Goal: Information Seeking & Learning: Learn about a topic

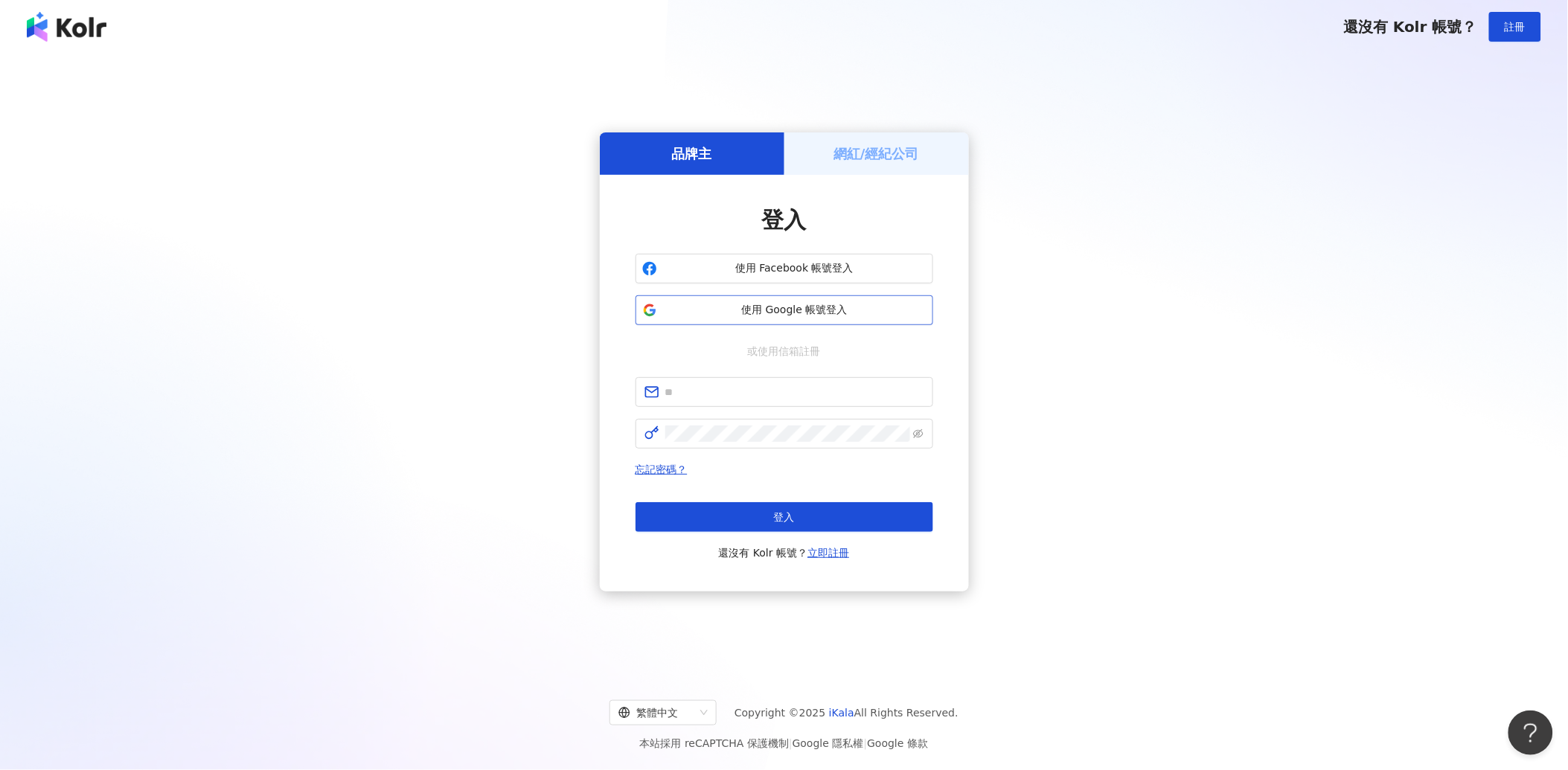
click at [749, 309] on span "使用 Google 帳號登入" at bounding box center [794, 310] width 263 height 15
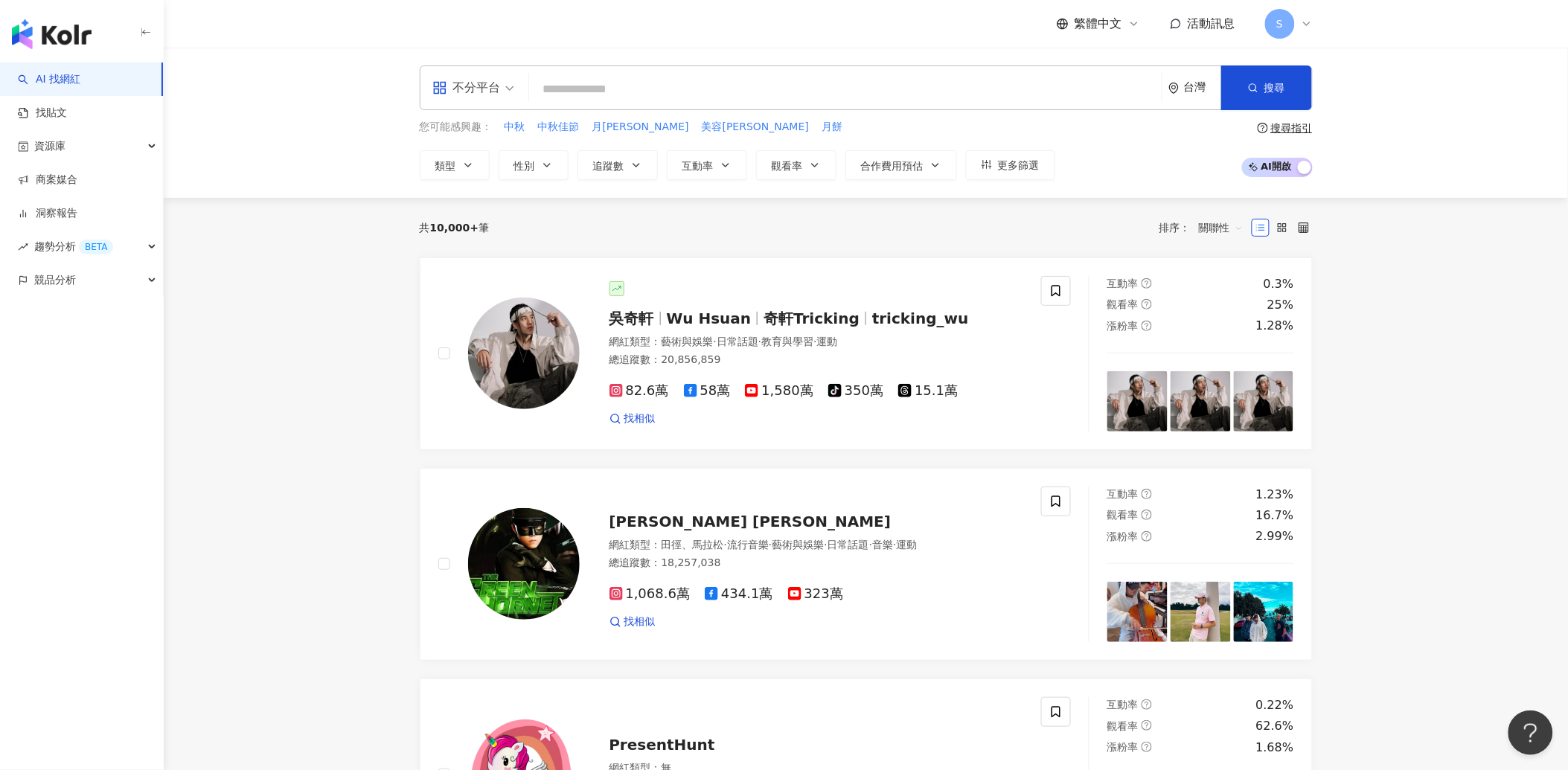
click at [1275, 25] on span "S" at bounding box center [1279, 23] width 29 height 29
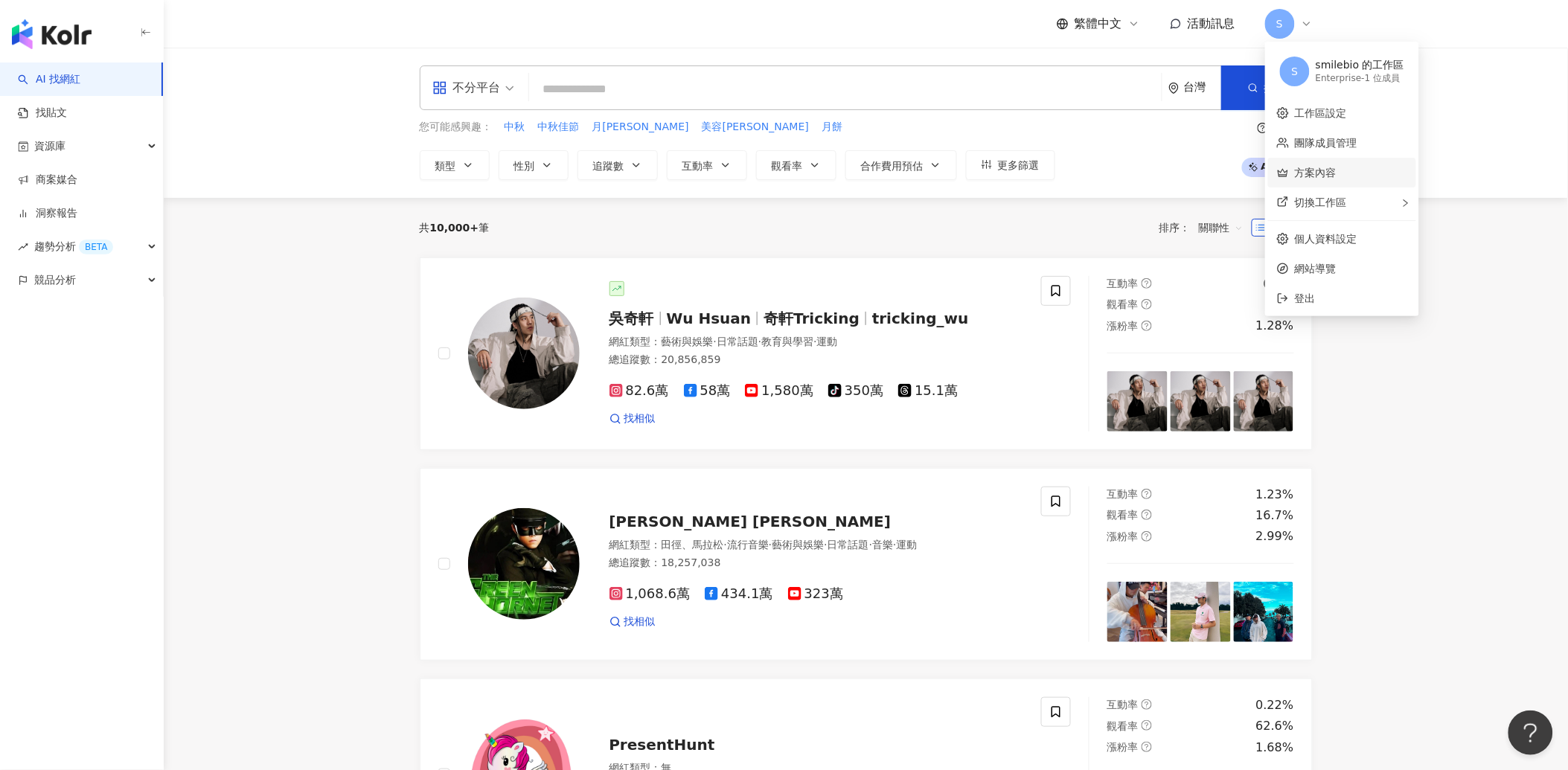
click at [1325, 171] on link "方案內容" at bounding box center [1316, 172] width 41 height 12
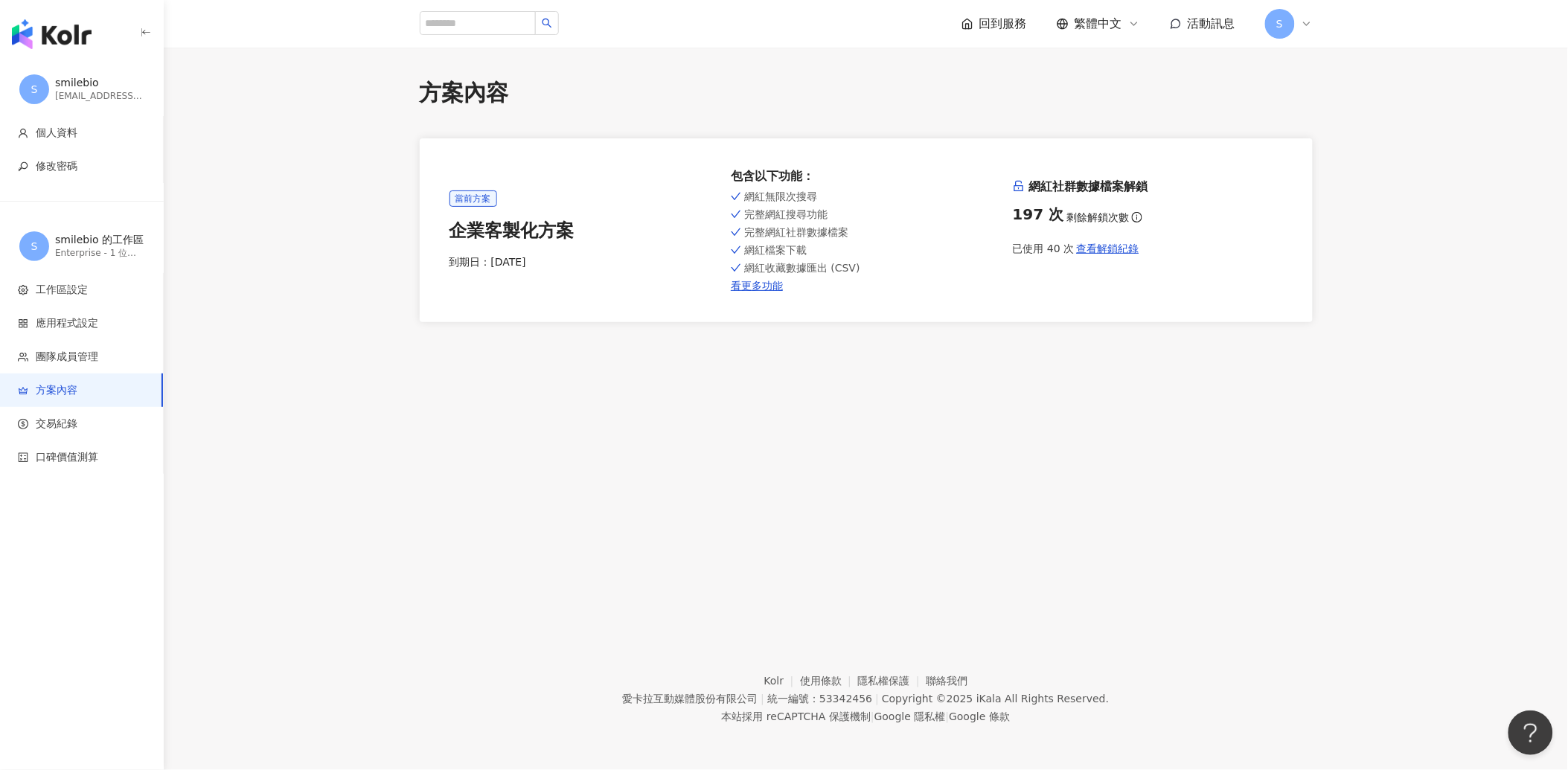
drag, startPoint x: 556, startPoint y: 262, endPoint x: 502, endPoint y: 270, distance: 54.6
click at [502, 270] on div "當前方案 企業客製化方案 到期日： [DATE] 包含以下功能 ： 網紅無限次搜尋 完整網紅搜尋功能 完整網紅社群數據檔案 網紅檔案下載 網紅收藏數據匯出 (…" at bounding box center [866, 230] width 833 height 124
drag, startPoint x: 502, startPoint y: 270, endPoint x: 452, endPoint y: 355, distance: 98.6
click at [452, 355] on div "方案內容 當前方案 企業客製化方案 到期日： [DATE] 包含以下功能 ： 網紅無限次搜尋 完整網紅搜尋功能 完整網紅社群數據檔案 網紅檔案下載 網紅收藏數…" at bounding box center [866, 326] width 1404 height 557
click at [1284, 25] on span "S" at bounding box center [1279, 23] width 29 height 29
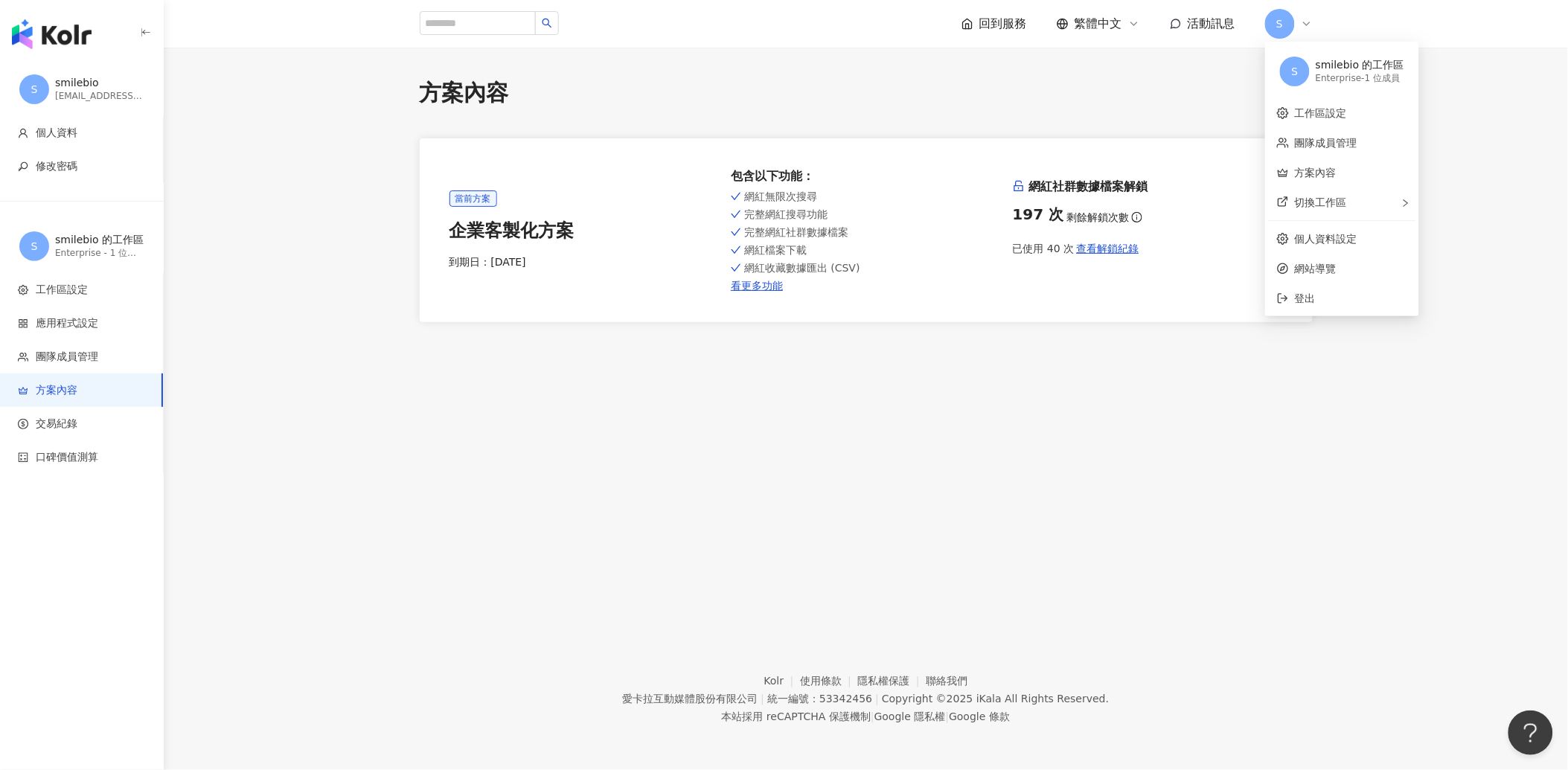
click at [999, 26] on span "回到服務" at bounding box center [1003, 24] width 48 height 17
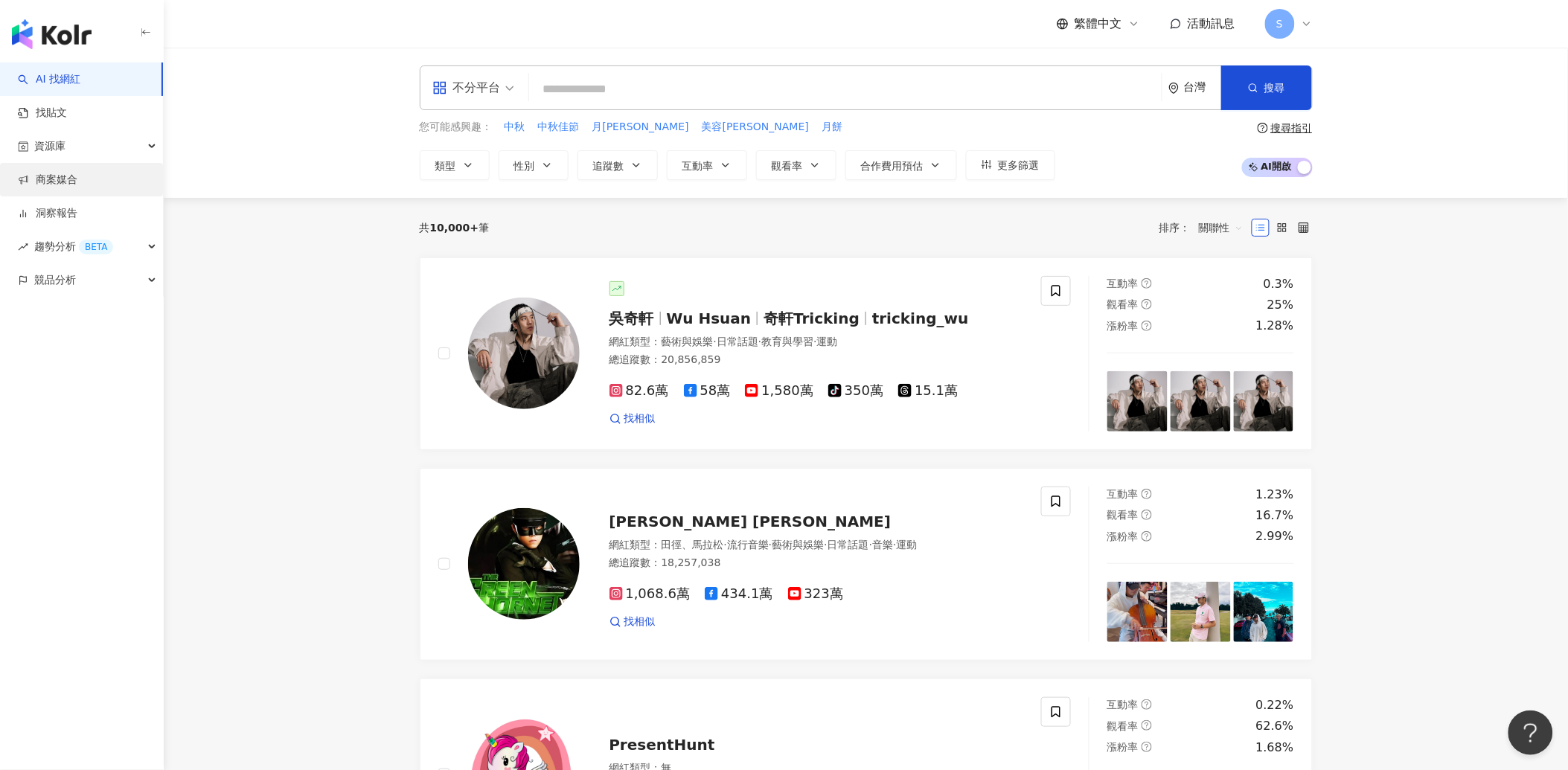
click at [73, 184] on link "商案媒合" at bounding box center [47, 180] width 60 height 15
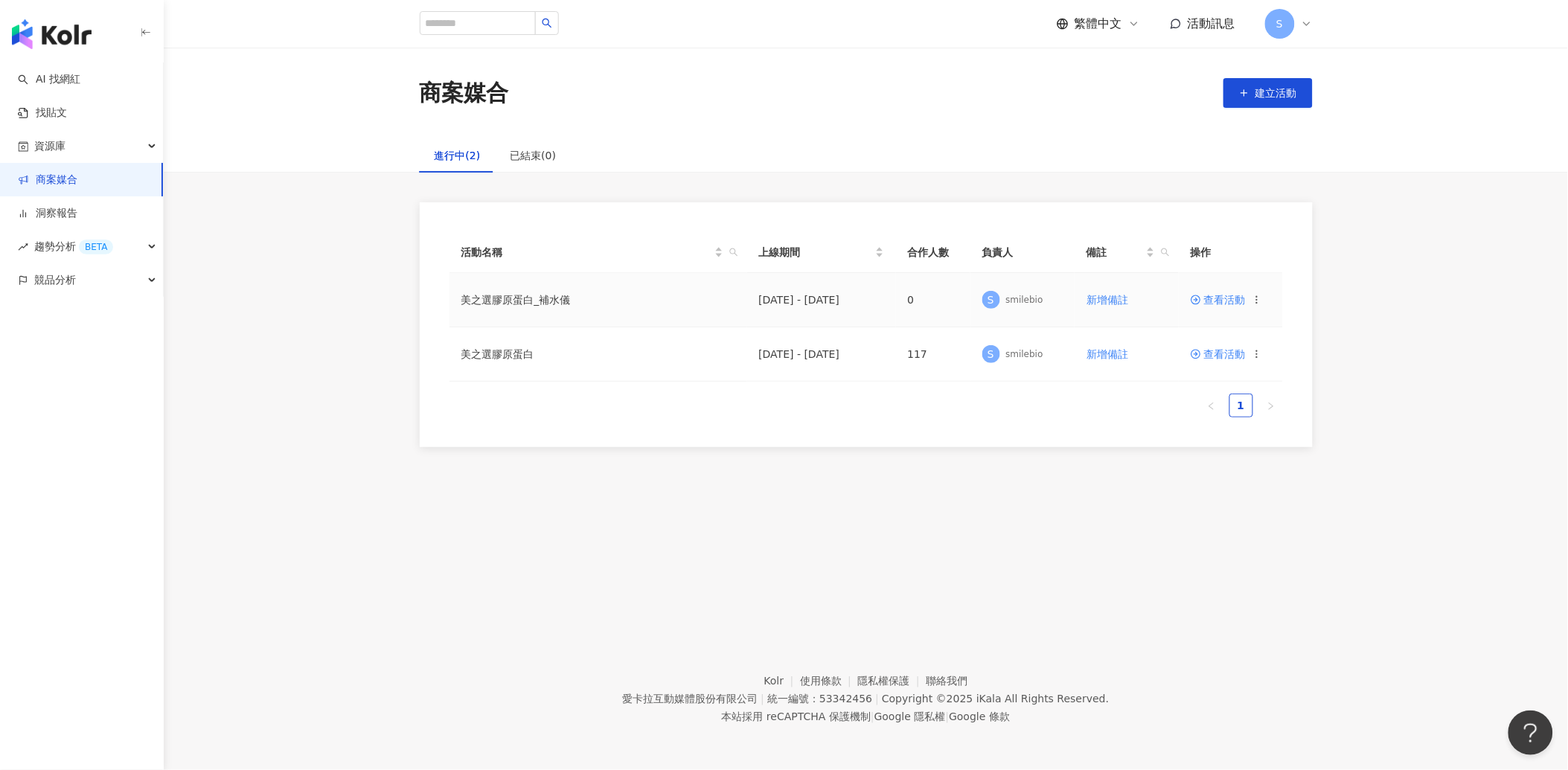
click at [1260, 302] on icon at bounding box center [1256, 300] width 10 height 10
click at [1068, 419] on div "活動名稱 上線期間 合作人數 負責人 備註 操作 美之選膠原蛋白_補水儀 [DATE] - [DATE] 0 S smilebio 新增備註 查看活動 美之選…" at bounding box center [866, 331] width 833 height 197
click at [1211, 354] on span "查看活動" at bounding box center [1217, 354] width 55 height 10
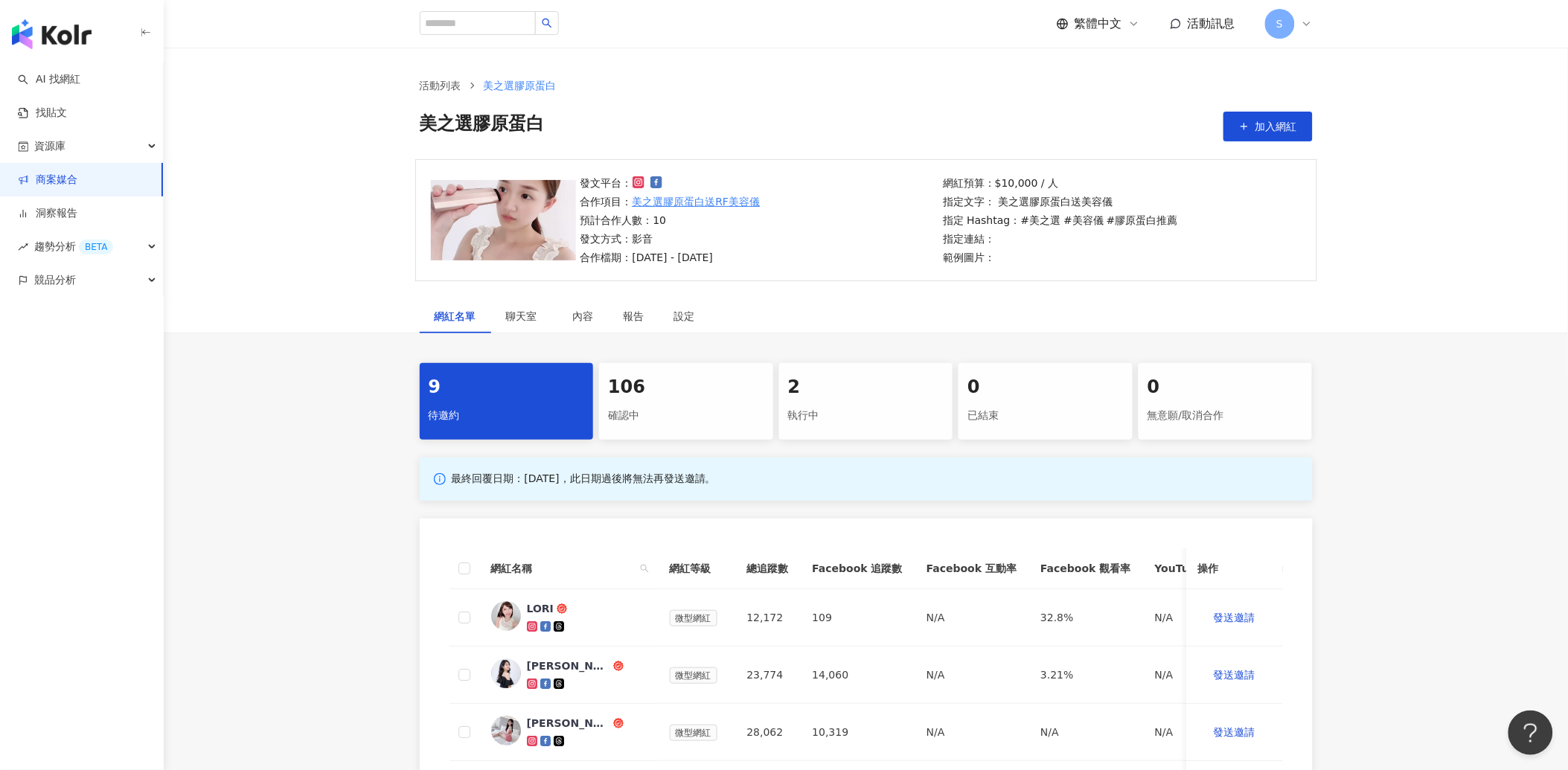
click at [681, 400] on div "106 確認中" at bounding box center [685, 401] width 174 height 76
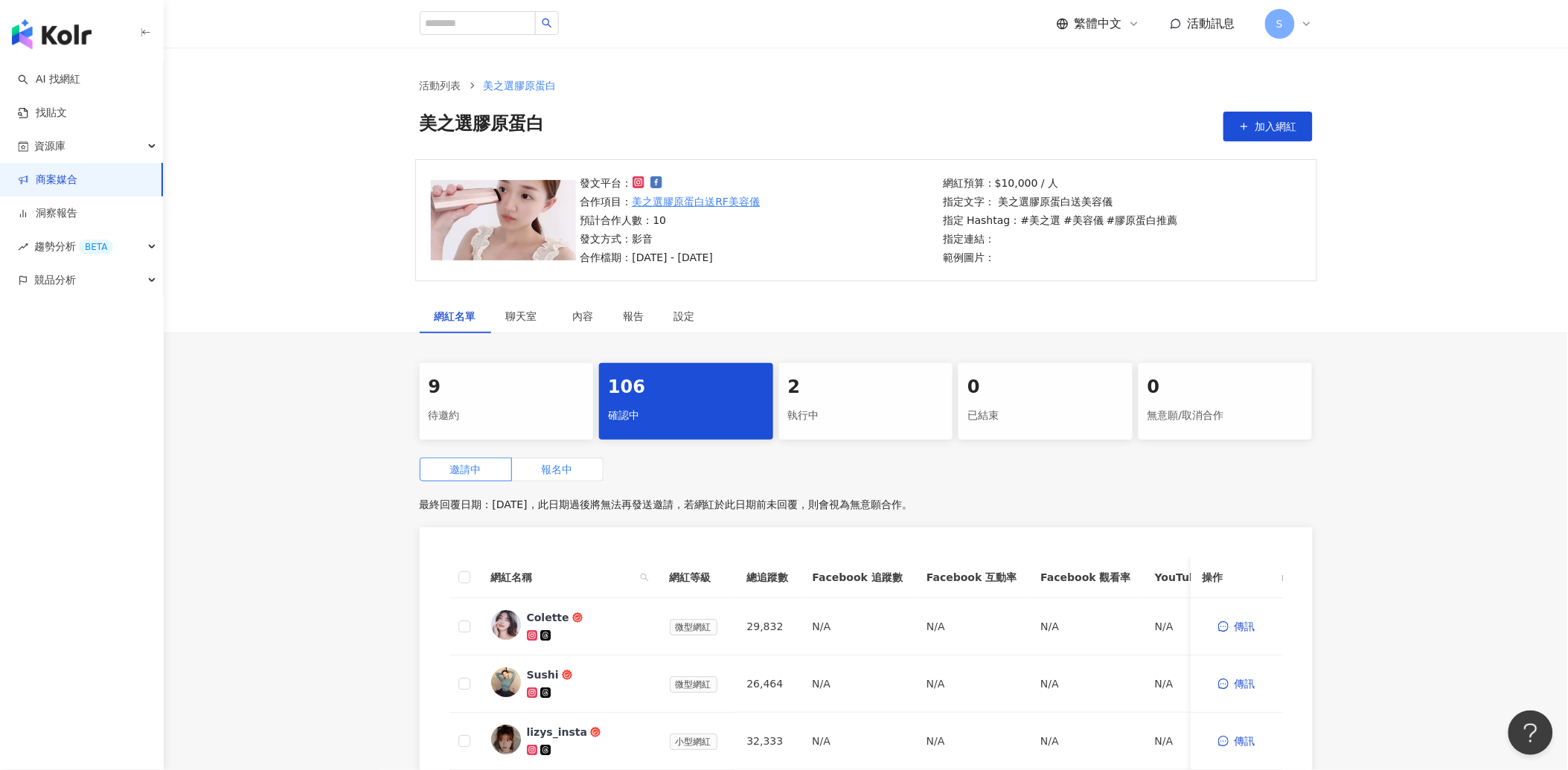
click at [554, 474] on span "報名中" at bounding box center [557, 469] width 31 height 12
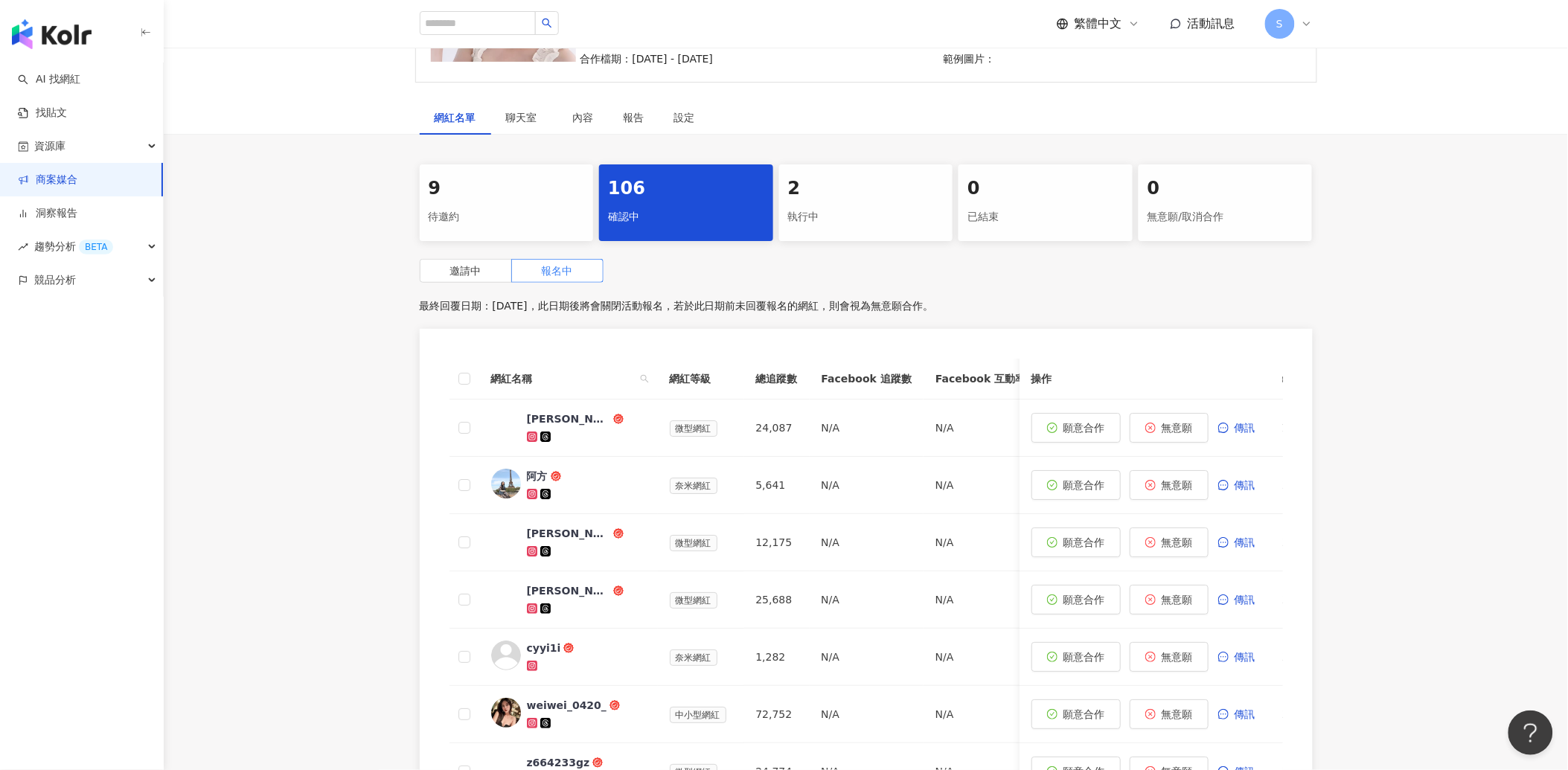
scroll to position [248, 0]
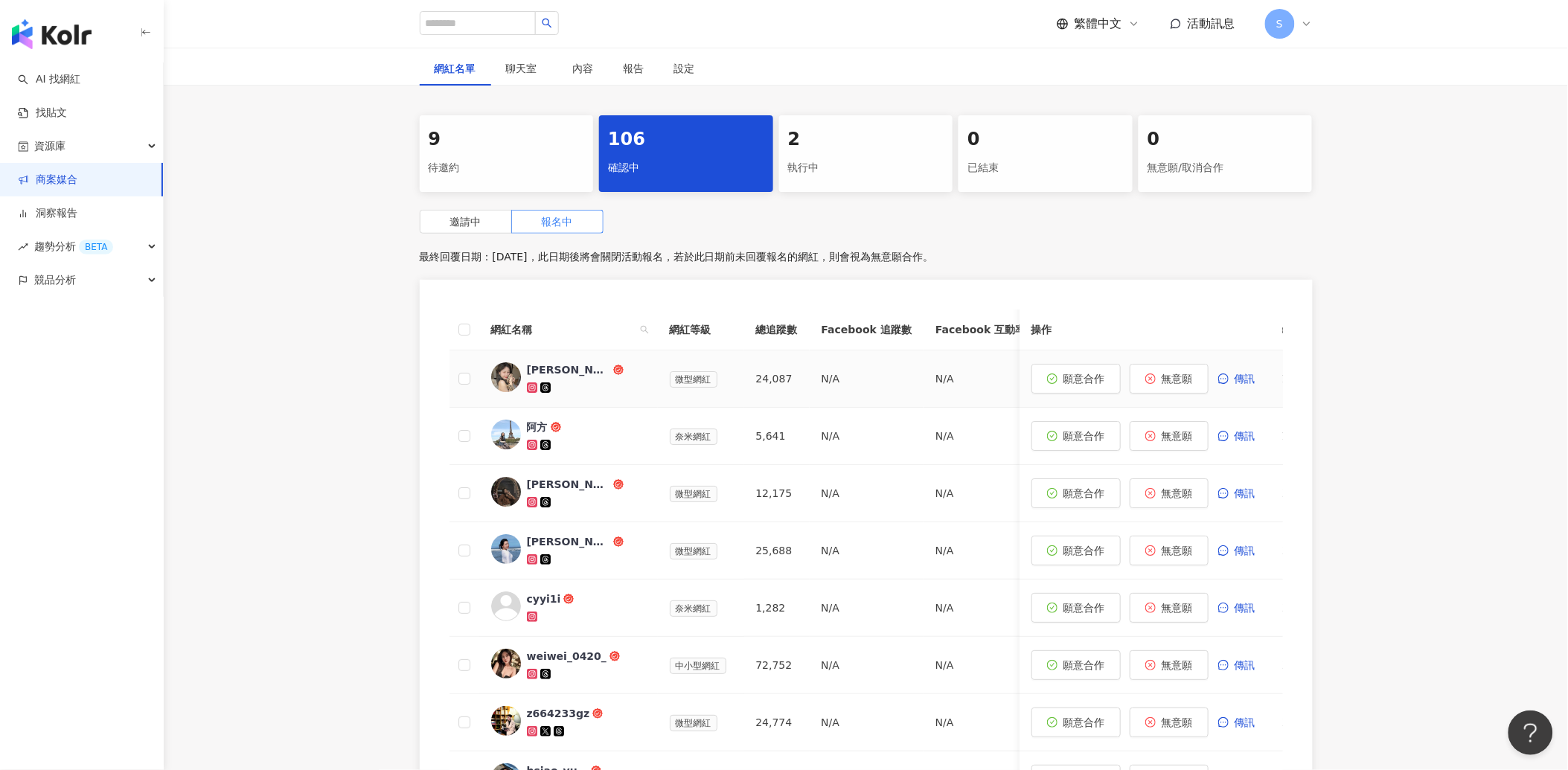
click at [549, 369] on div "[PERSON_NAME]" at bounding box center [569, 370] width 83 height 15
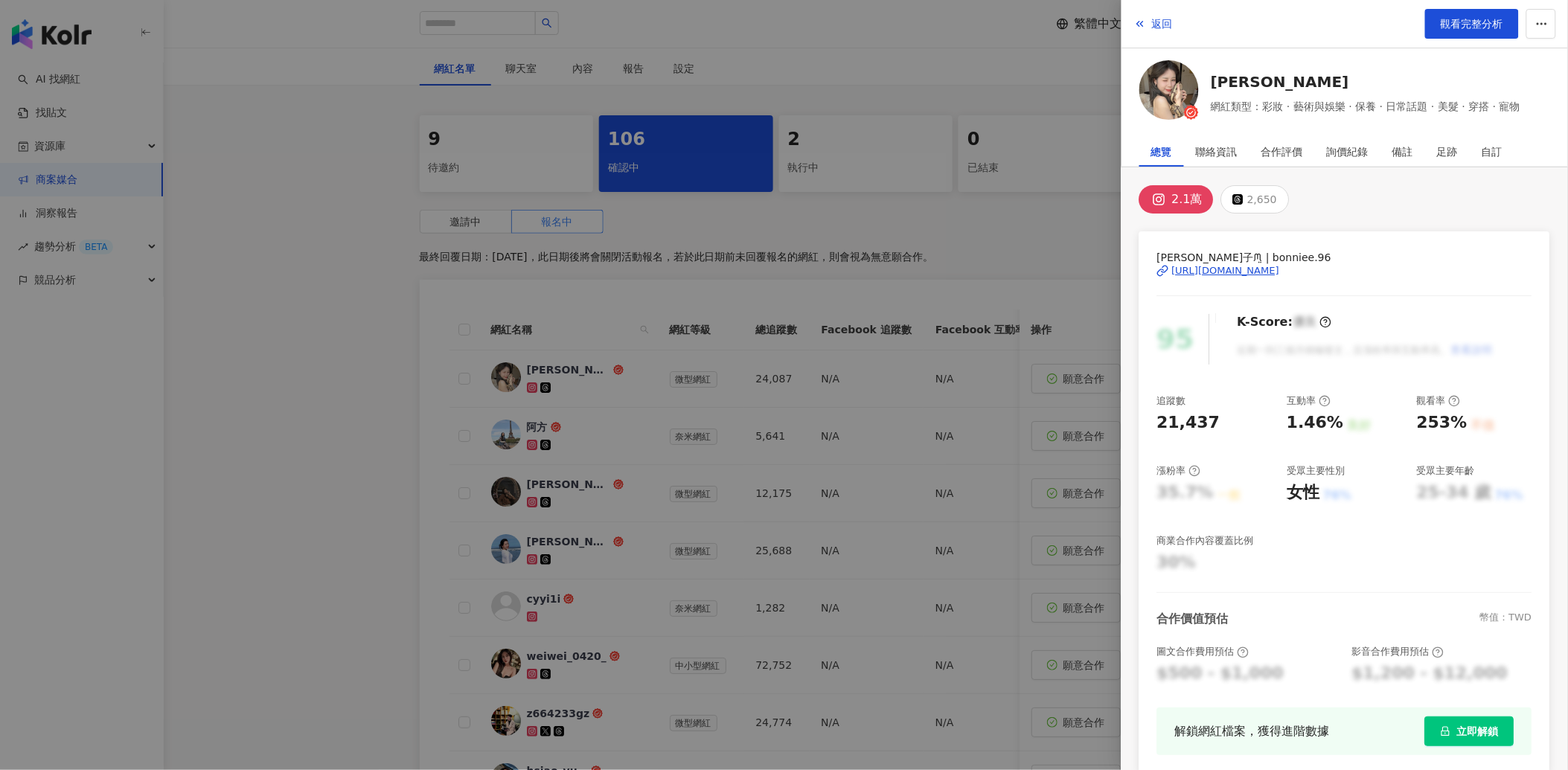
click at [1280, 266] on div "[URL][DOMAIN_NAME]" at bounding box center [1226, 270] width 108 height 14
click at [272, 284] on div at bounding box center [784, 385] width 1568 height 770
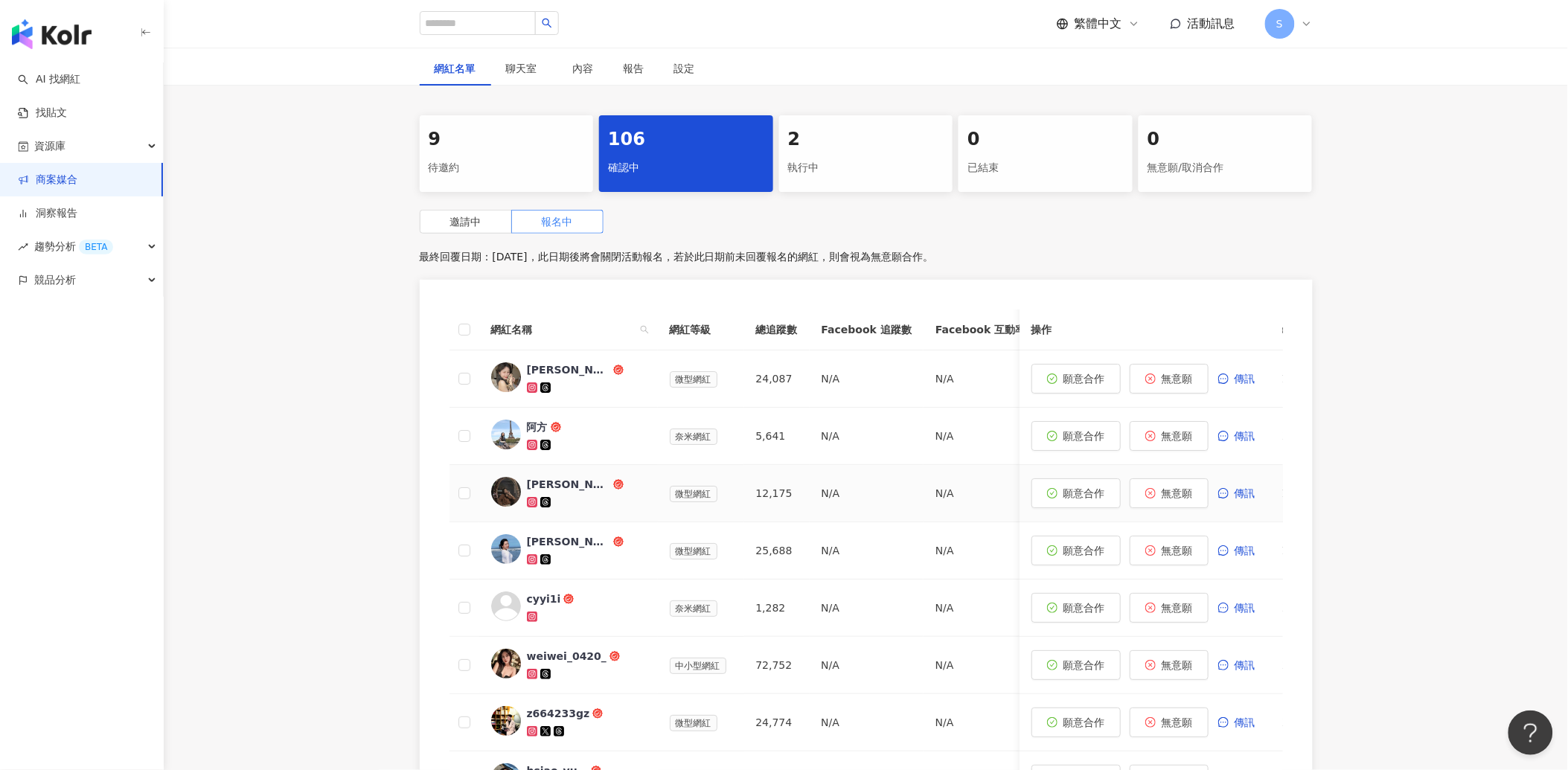
click at [588, 499] on div at bounding box center [587, 501] width 119 height 15
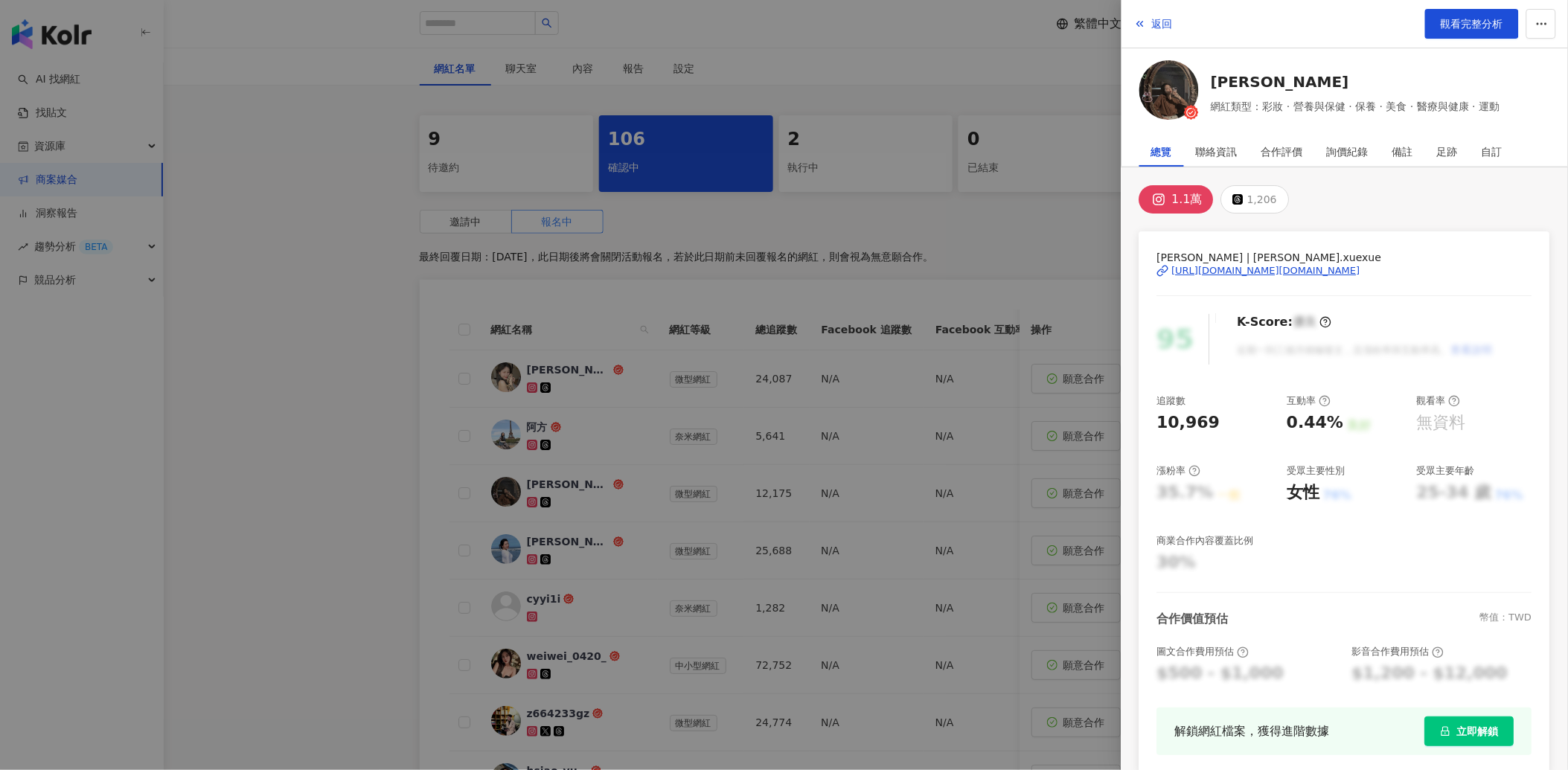
click at [1247, 273] on div "[URL][DOMAIN_NAME][DOMAIN_NAME]" at bounding box center [1266, 270] width 188 height 14
click at [389, 470] on div at bounding box center [784, 385] width 1568 height 770
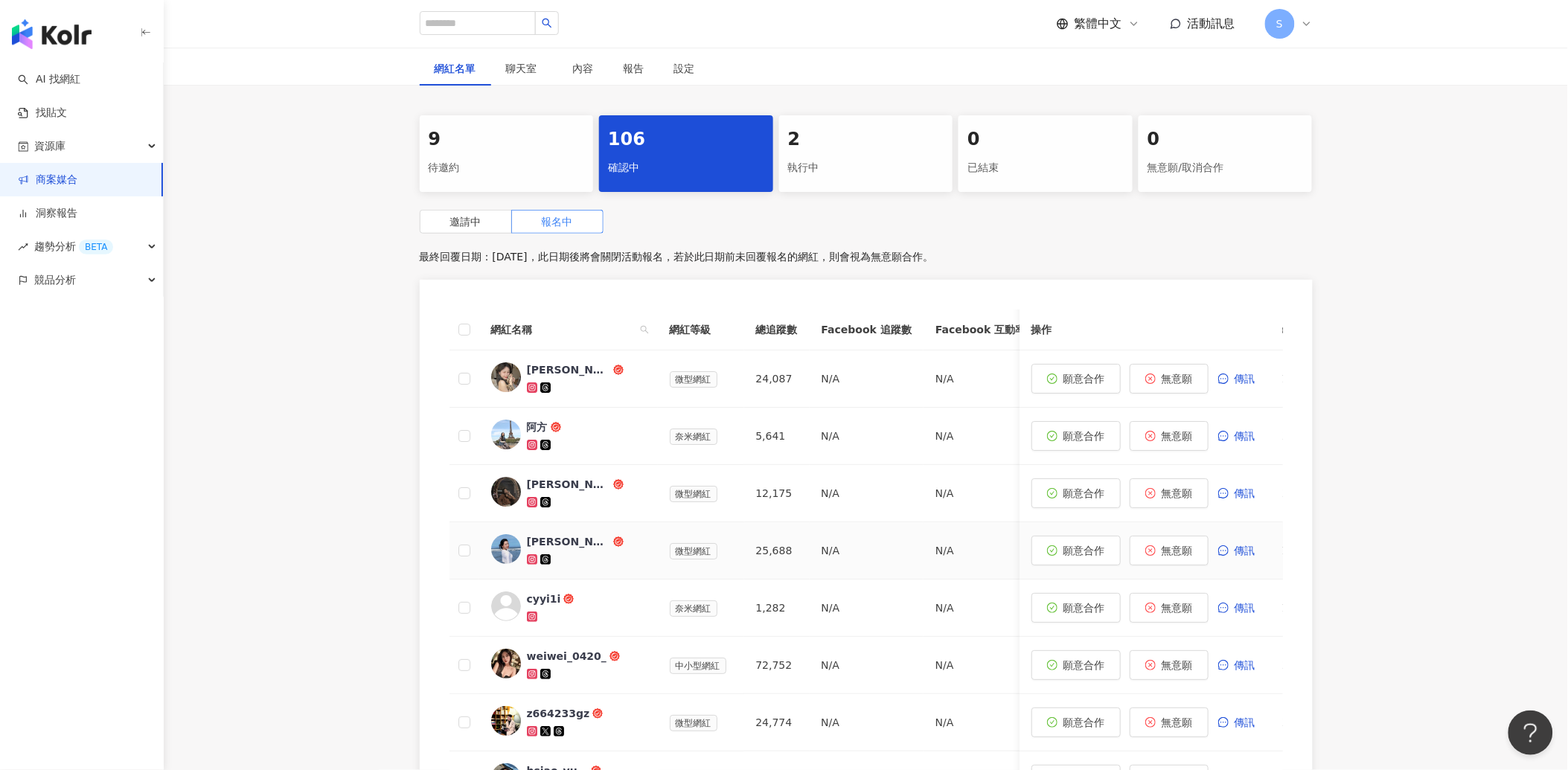
click at [616, 551] on div at bounding box center [587, 559] width 119 height 15
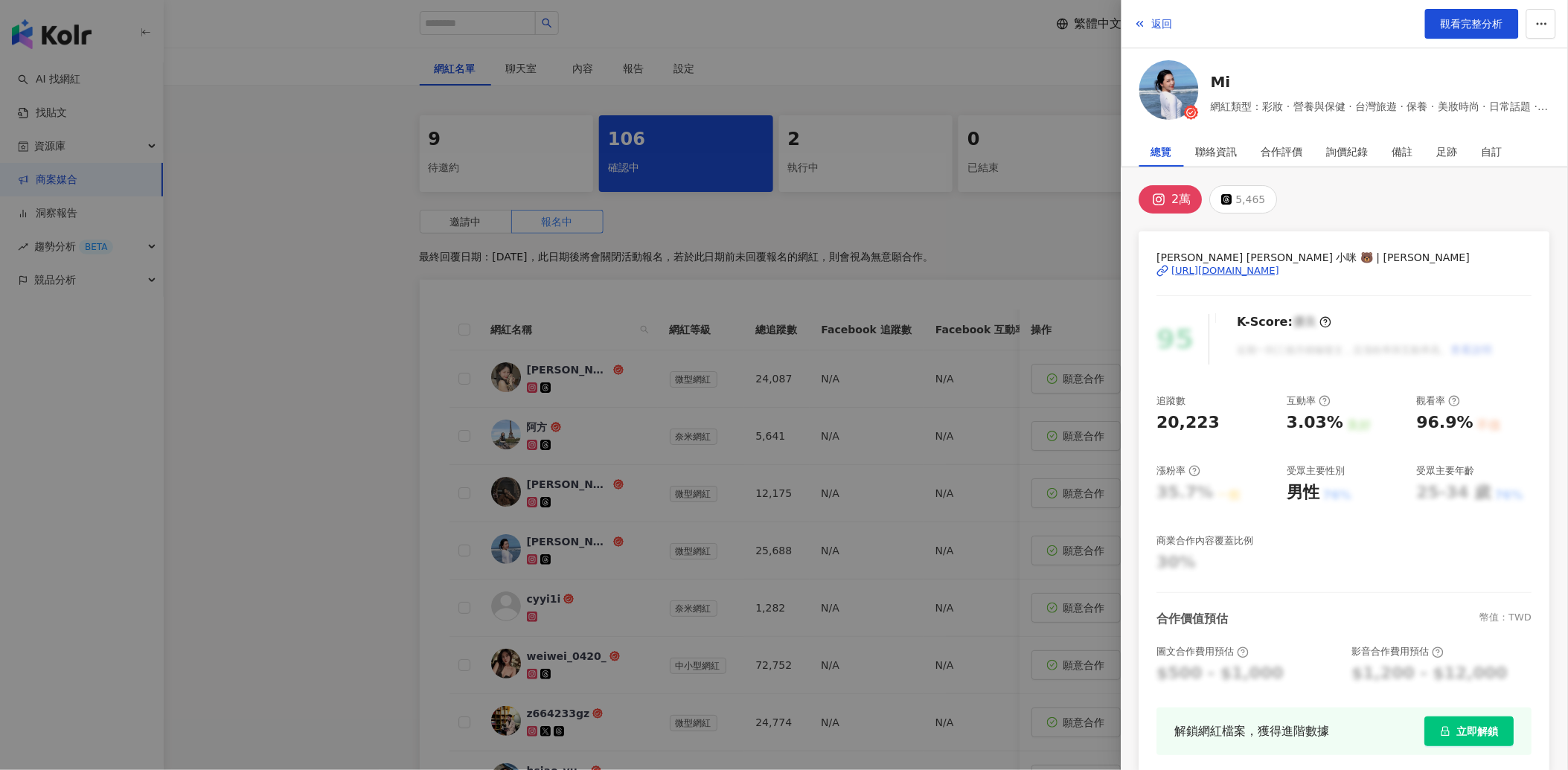
click at [1261, 265] on div "[URL][DOMAIN_NAME]" at bounding box center [1226, 270] width 108 height 14
click at [309, 231] on div at bounding box center [784, 385] width 1568 height 770
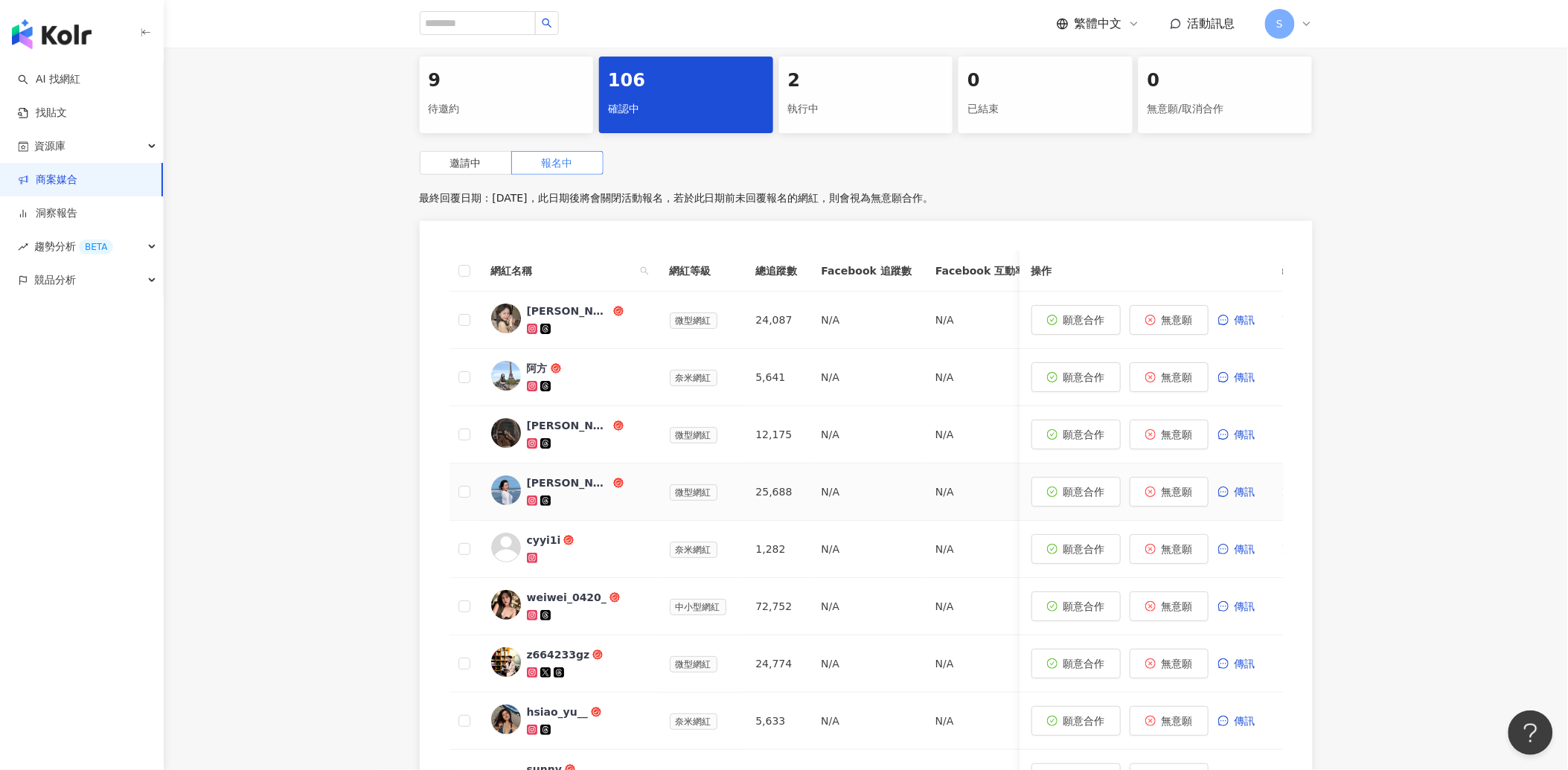
scroll to position [495, 0]
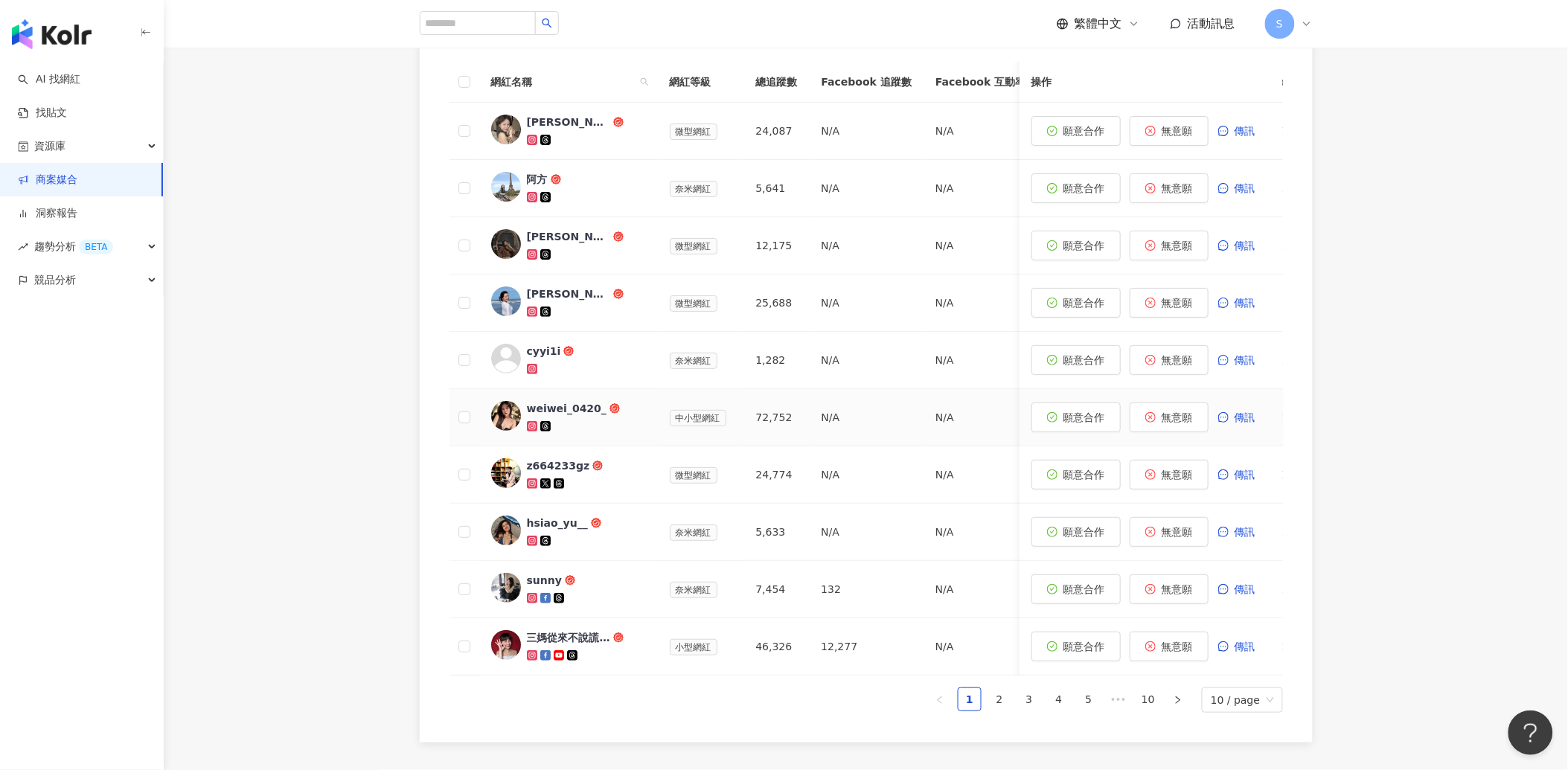
click at [604, 417] on div "weiwei_0420_" at bounding box center [587, 416] width 119 height 33
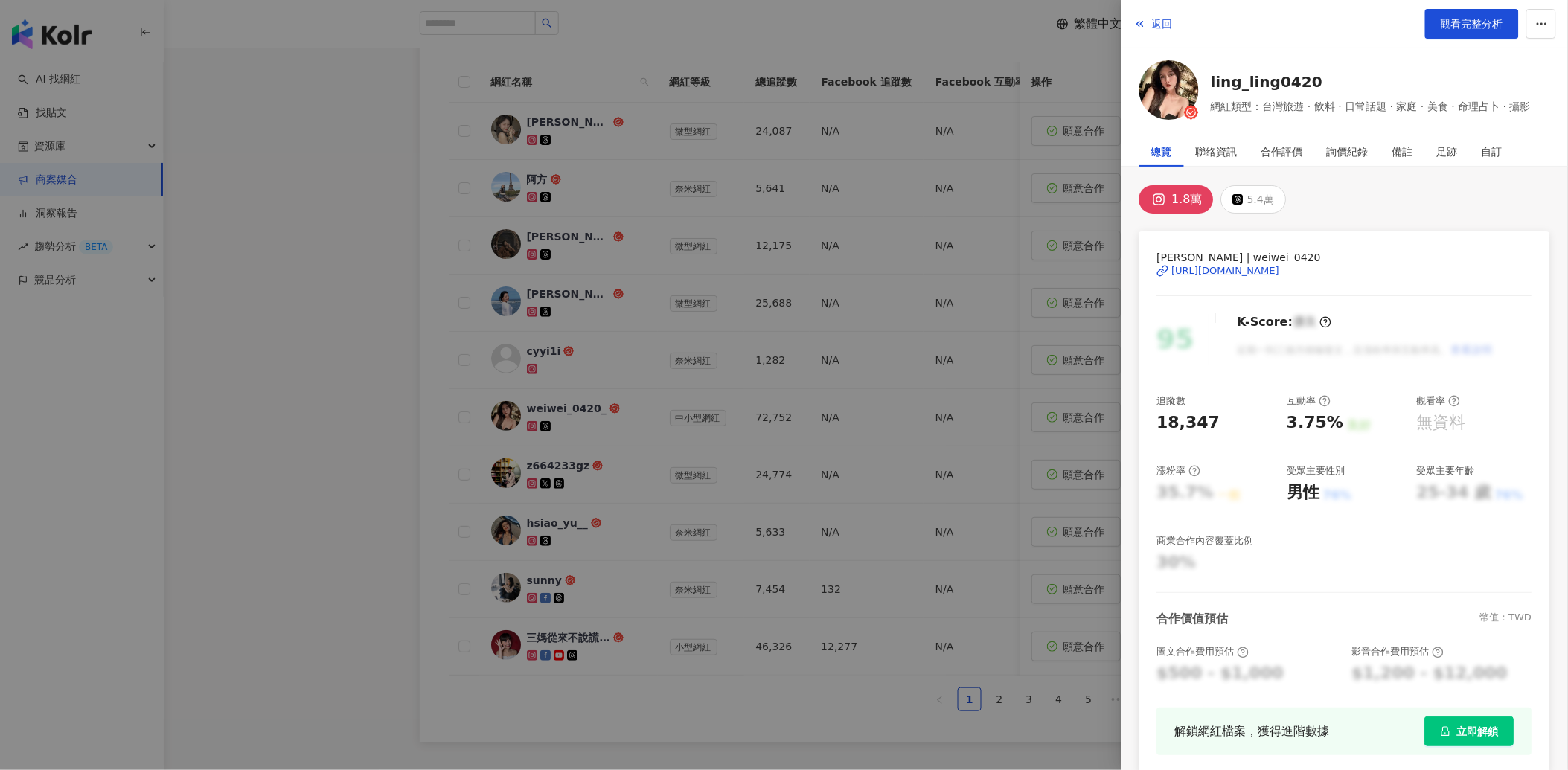
click at [1250, 266] on div "[URL][DOMAIN_NAME]" at bounding box center [1226, 270] width 108 height 14
click at [355, 481] on div at bounding box center [784, 385] width 1568 height 770
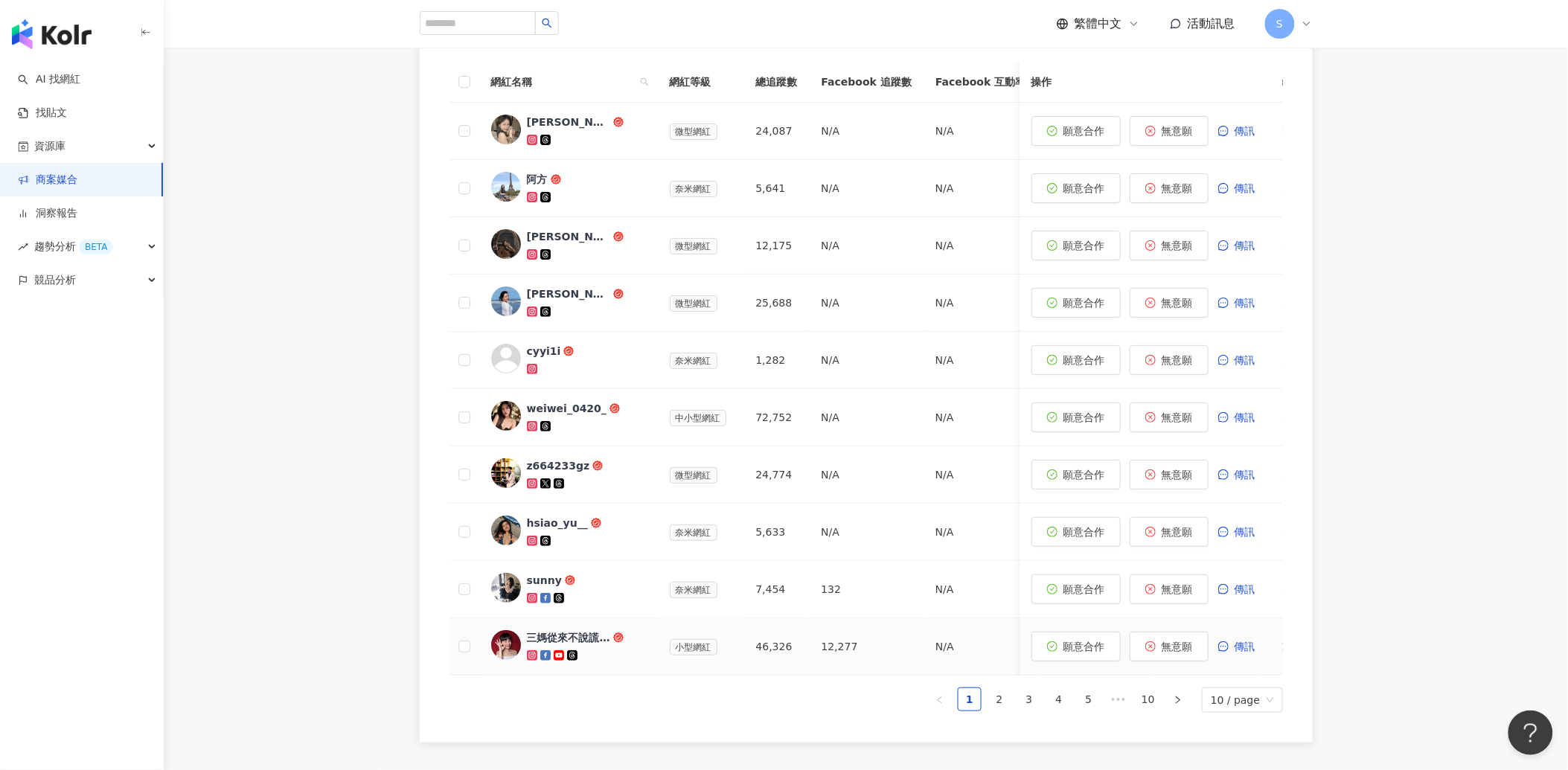
click at [573, 635] on div "三媽從來不說謊 Sama Never Lies" at bounding box center [569, 637] width 83 height 15
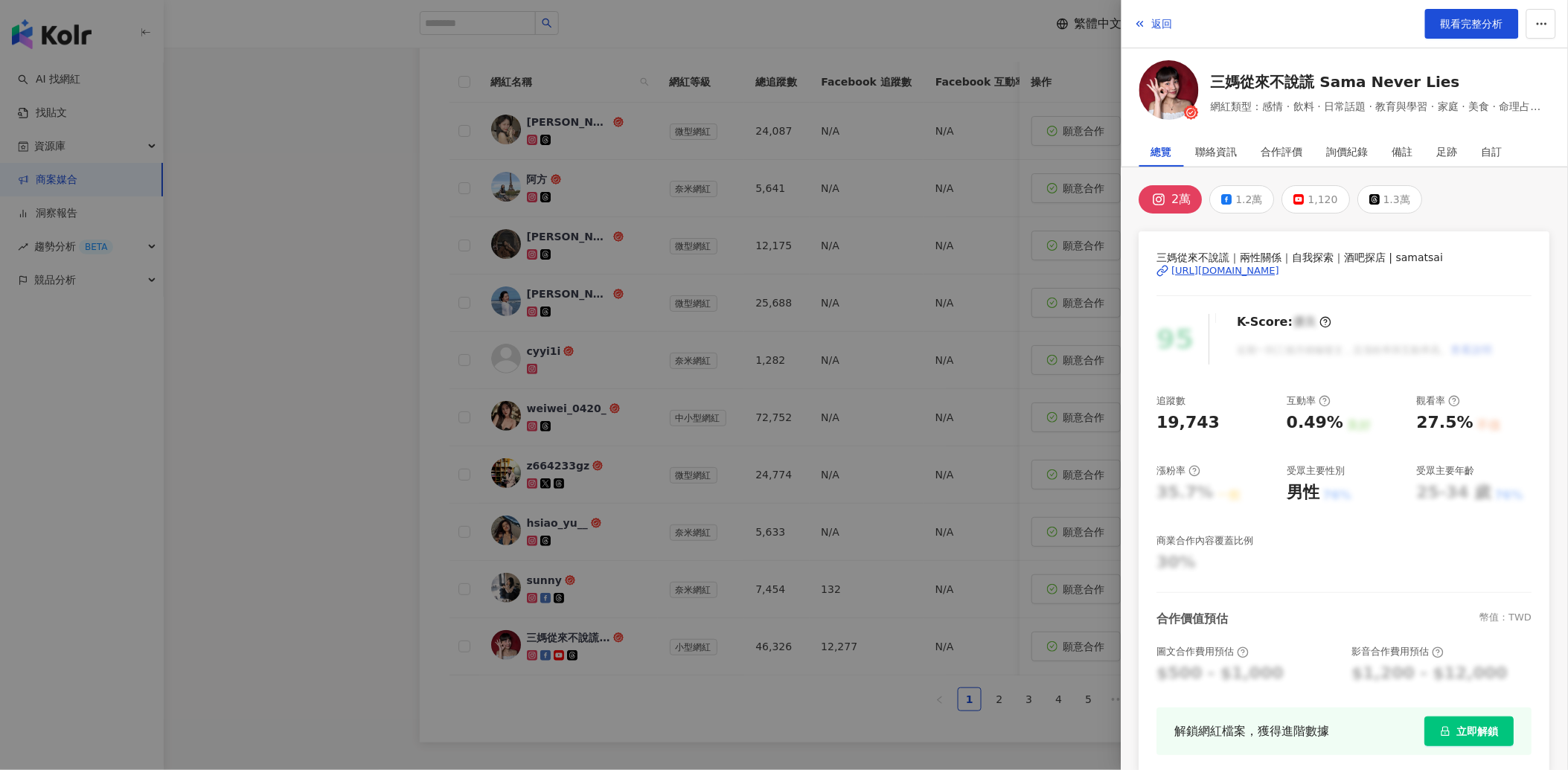
click at [1258, 265] on div "[URL][DOMAIN_NAME]" at bounding box center [1226, 270] width 108 height 14
click at [262, 409] on div at bounding box center [784, 385] width 1568 height 770
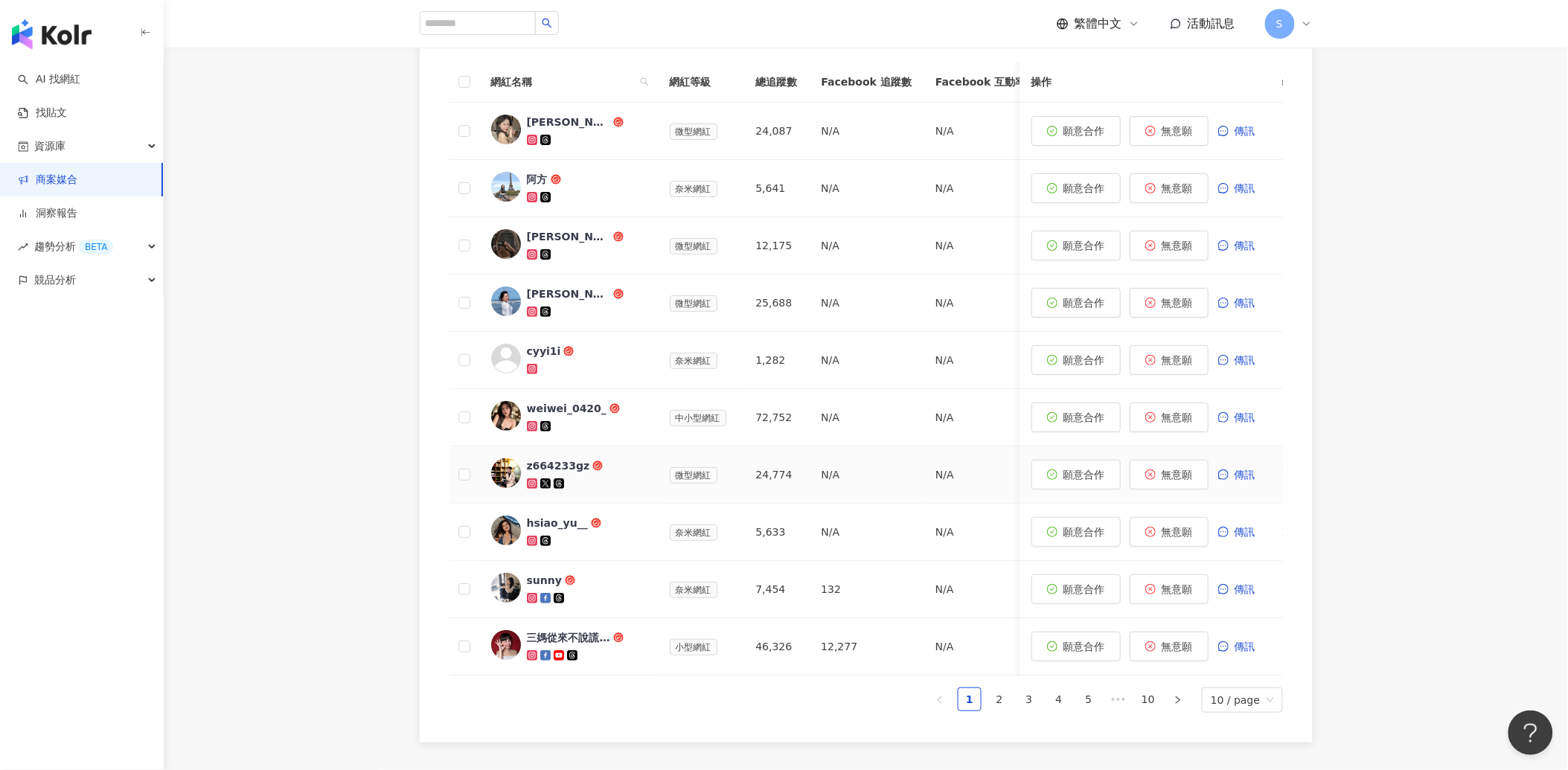
click at [589, 476] on div at bounding box center [587, 483] width 119 height 15
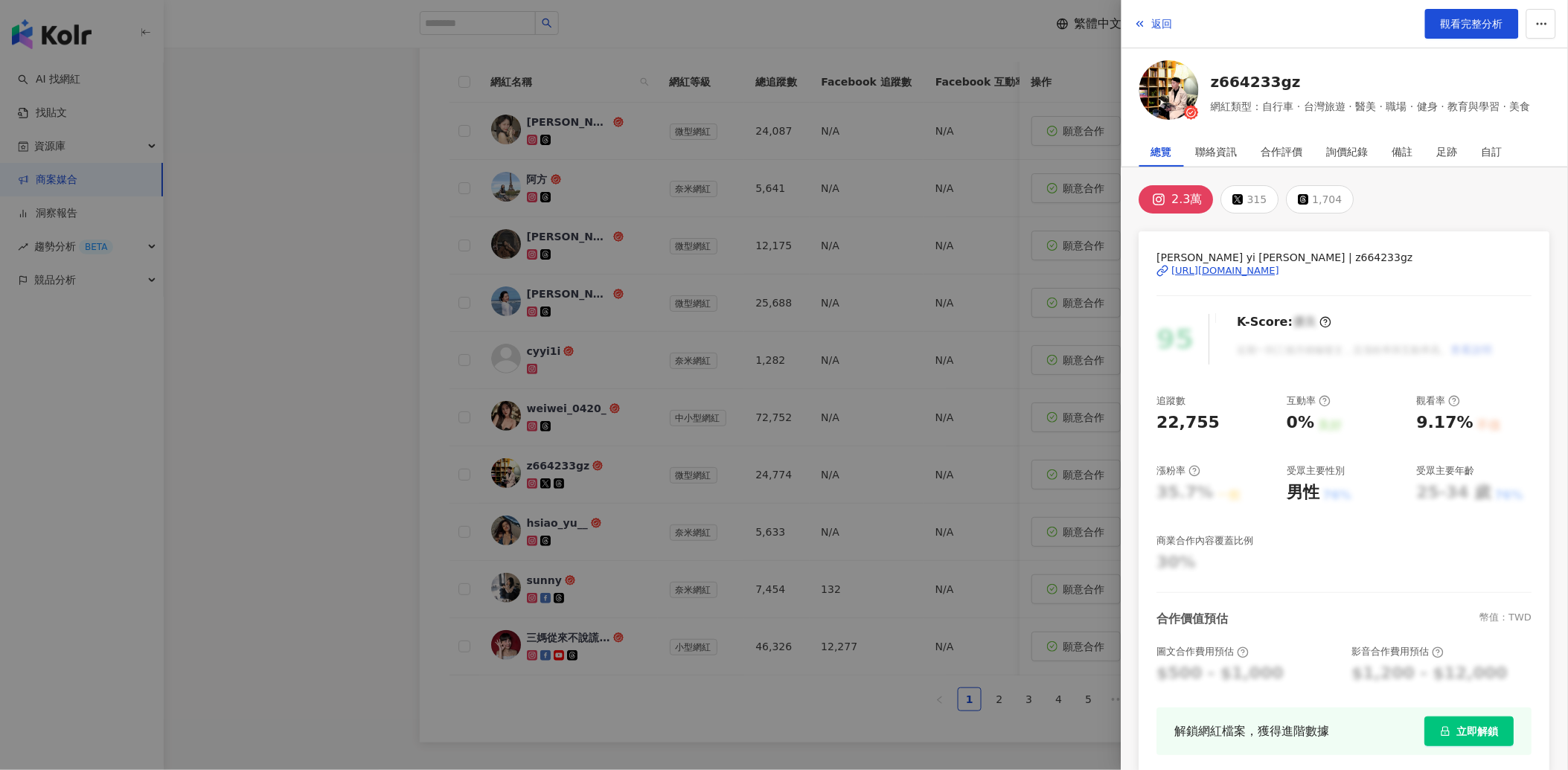
click at [1243, 269] on div "[URL][DOMAIN_NAME]" at bounding box center [1226, 270] width 108 height 14
click at [604, 733] on div at bounding box center [784, 385] width 1568 height 770
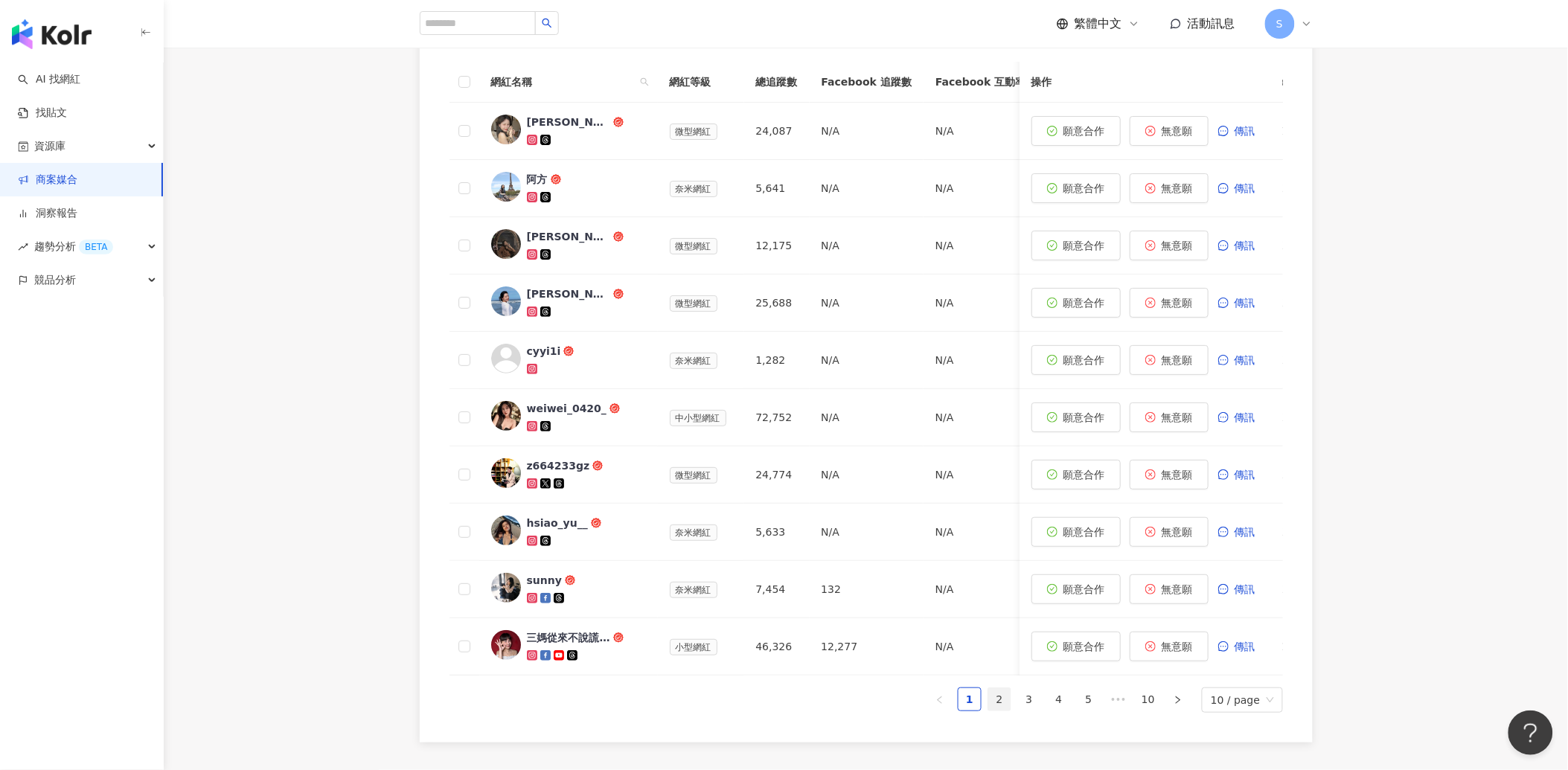
click at [1011, 710] on link "2" at bounding box center [999, 699] width 22 height 22
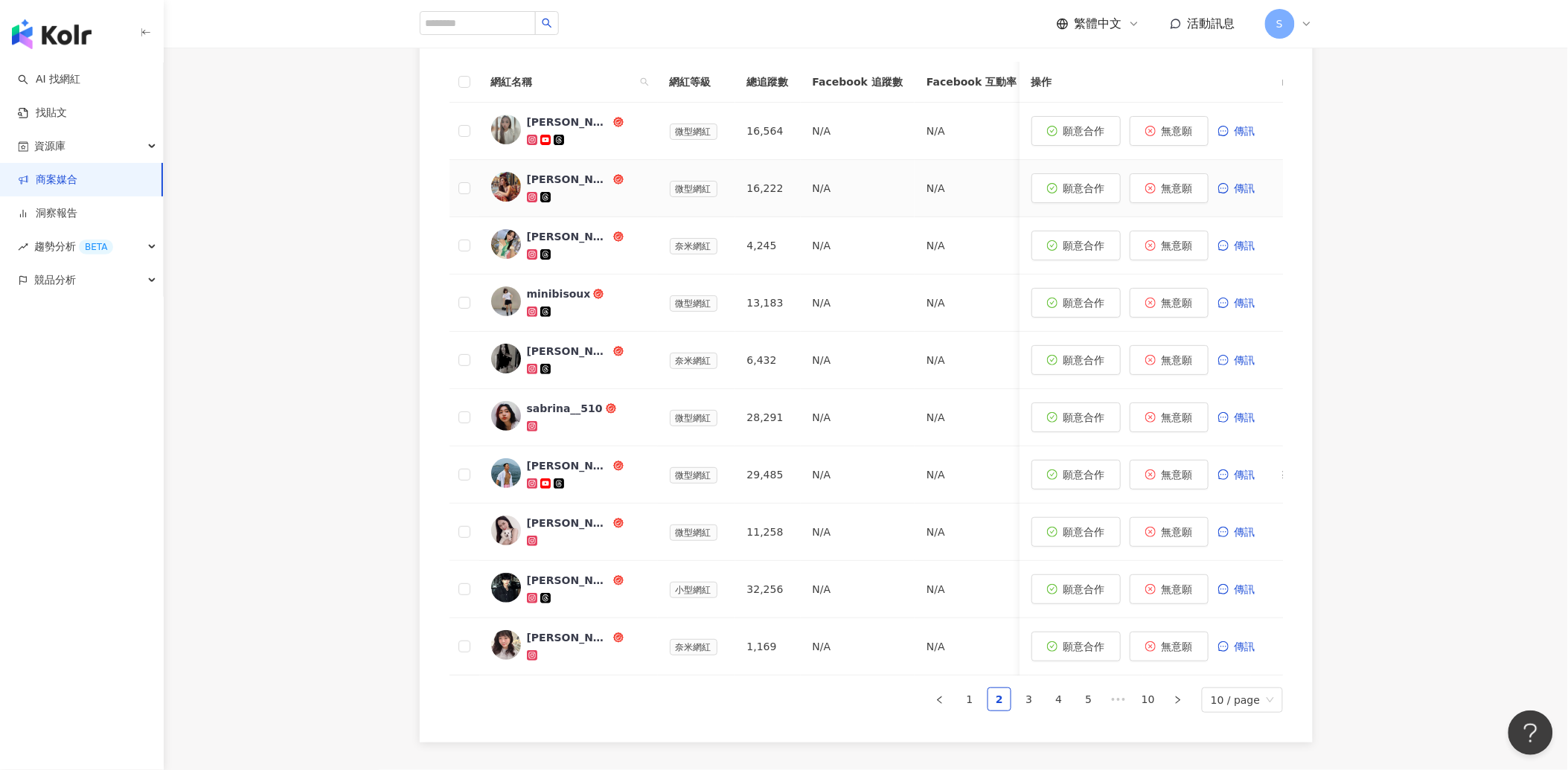
click at [612, 199] on div at bounding box center [587, 197] width 119 height 15
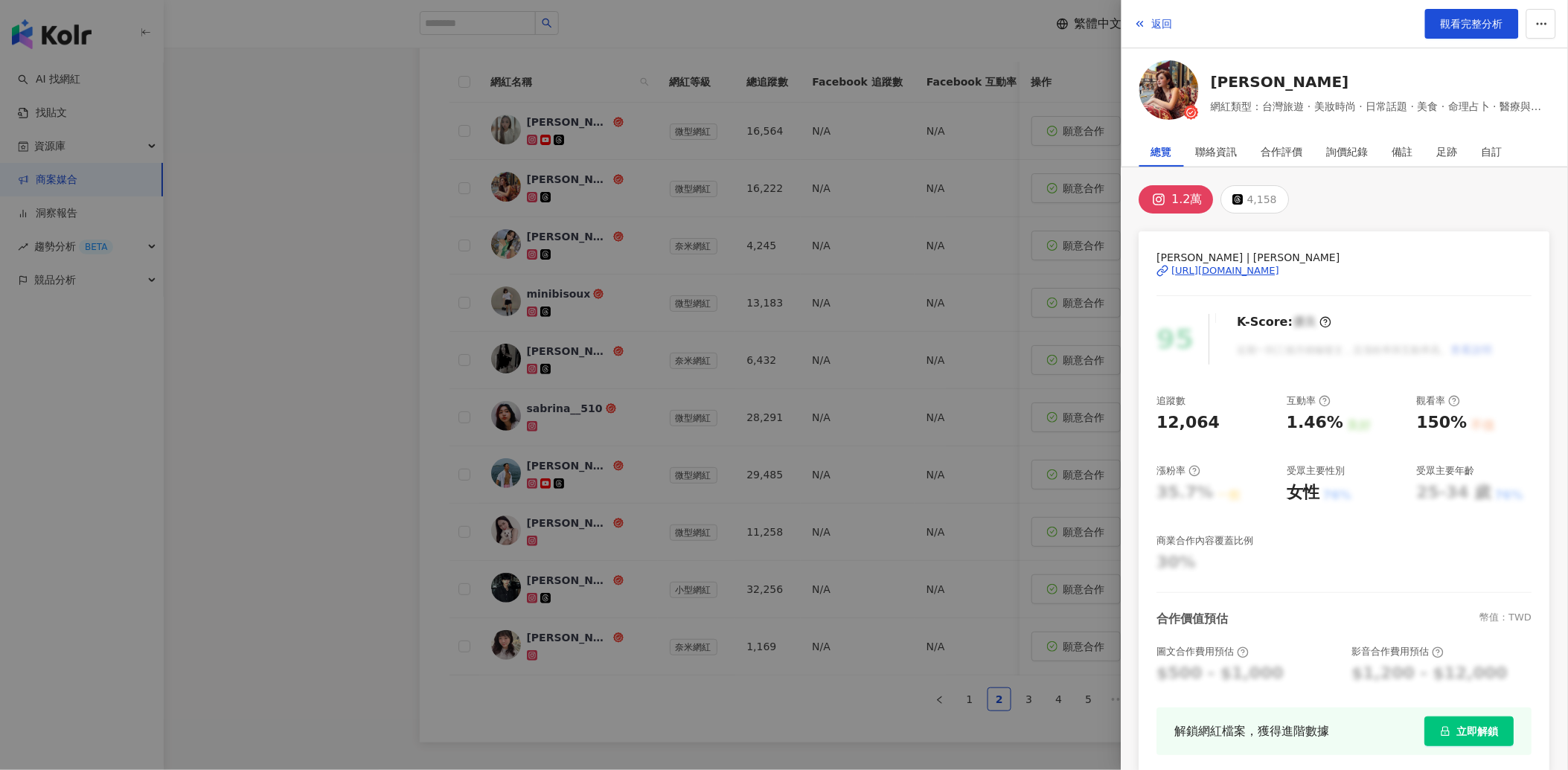
click at [1269, 273] on div "[URL][DOMAIN_NAME]" at bounding box center [1226, 270] width 108 height 14
click at [371, 410] on div at bounding box center [784, 385] width 1568 height 770
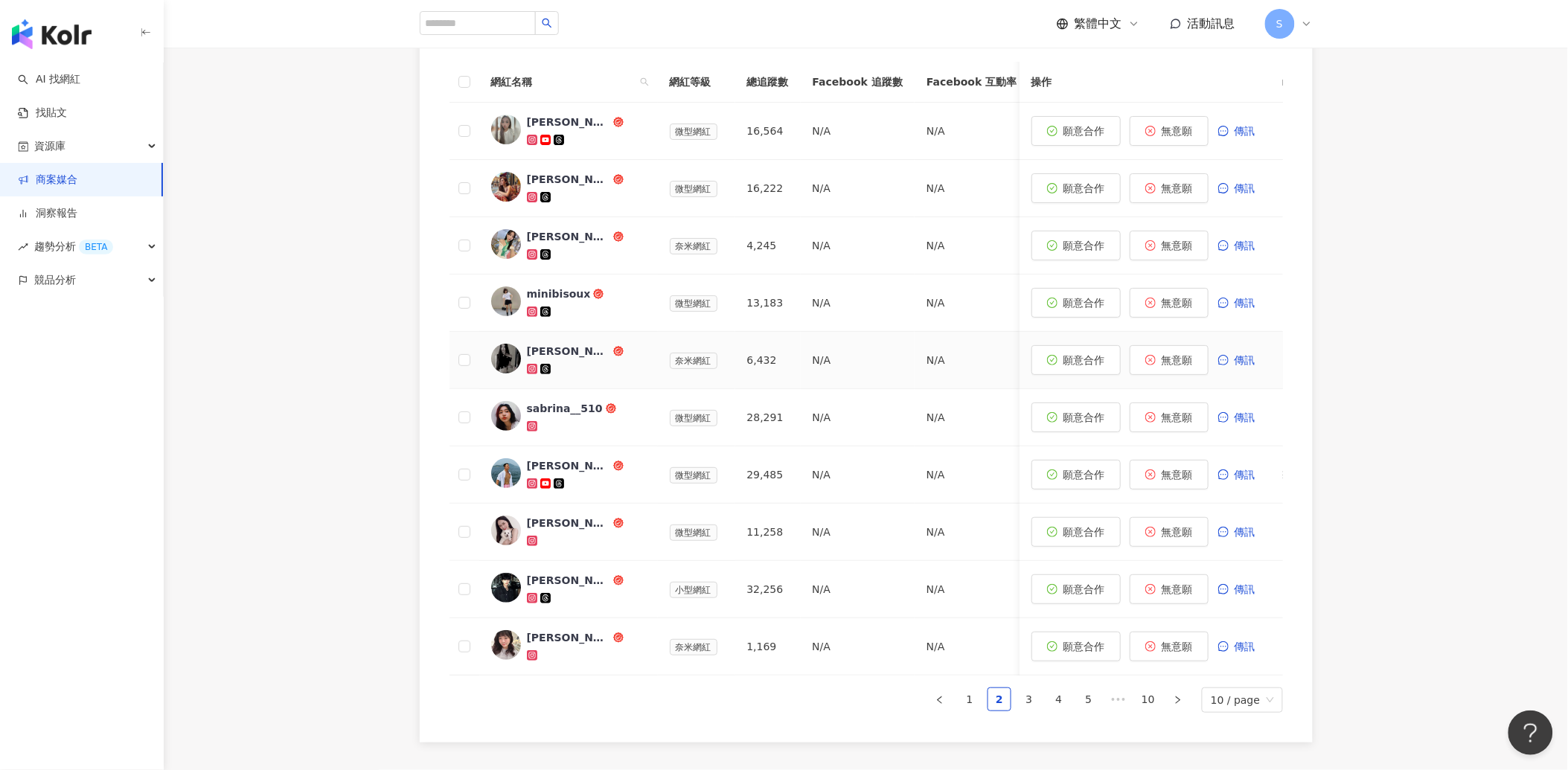
click at [622, 366] on div at bounding box center [587, 369] width 119 height 15
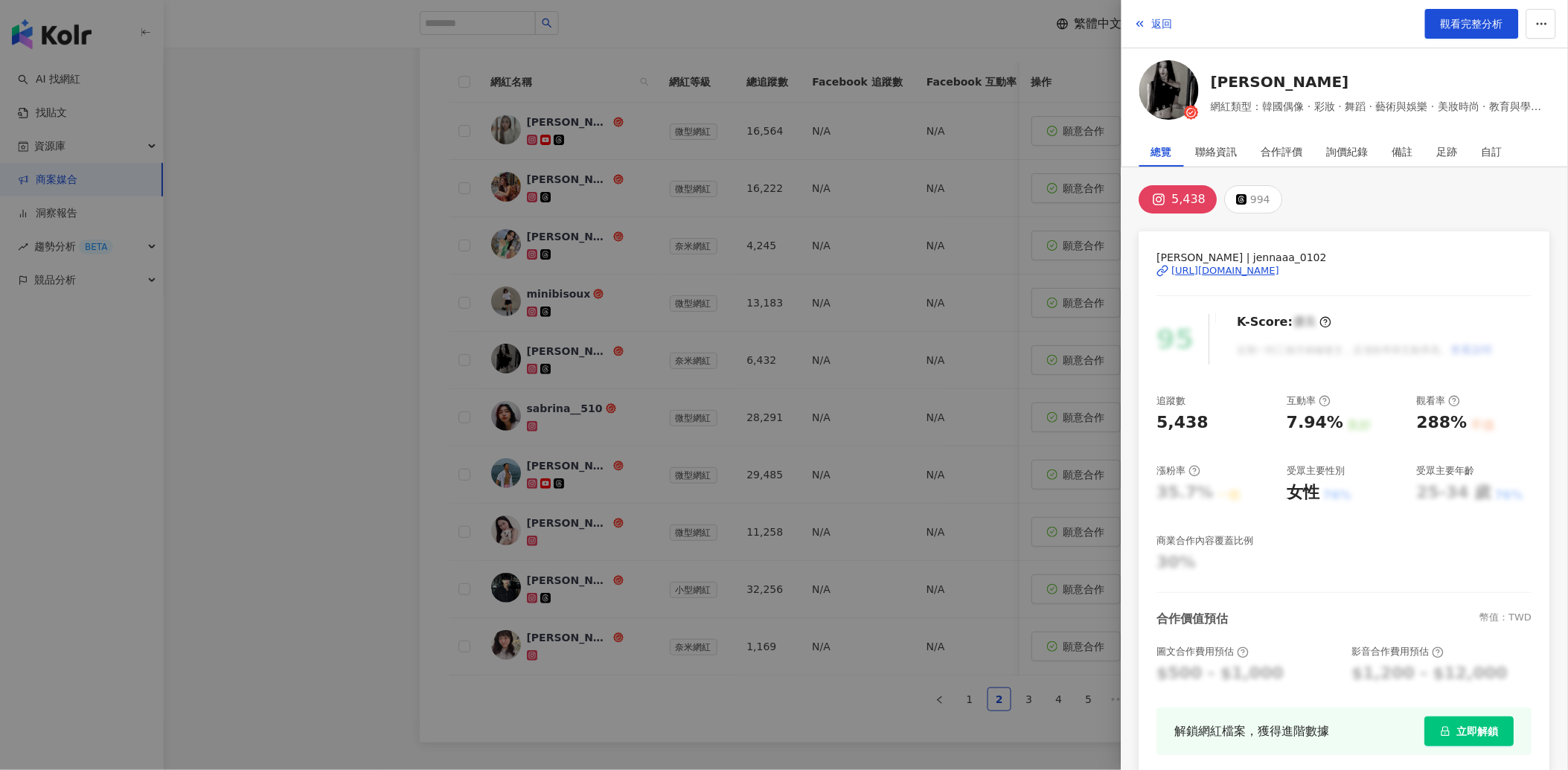
click at [626, 417] on div at bounding box center [784, 385] width 1568 height 770
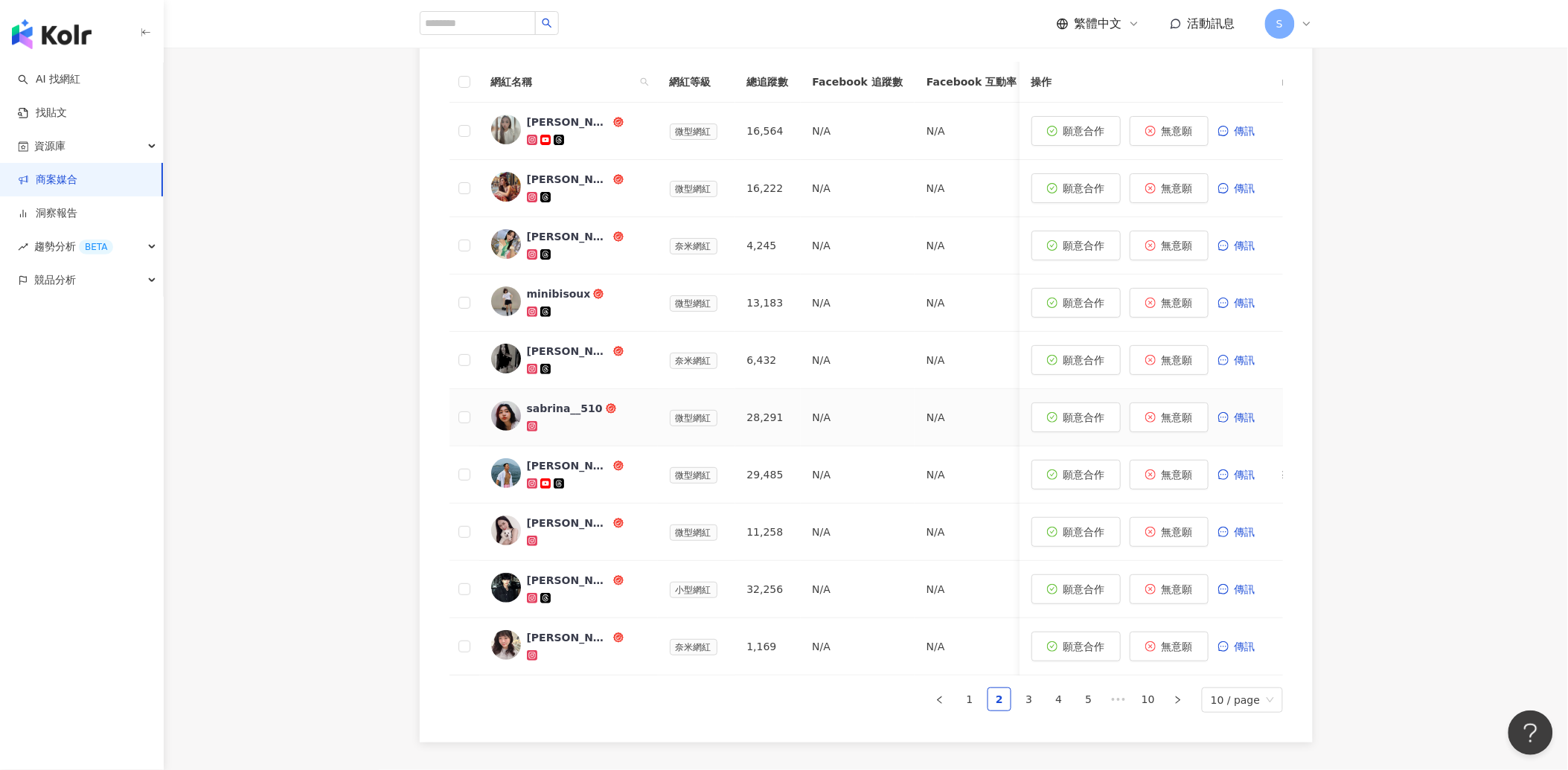
click at [626, 417] on div "sabrina__510" at bounding box center [587, 416] width 119 height 33
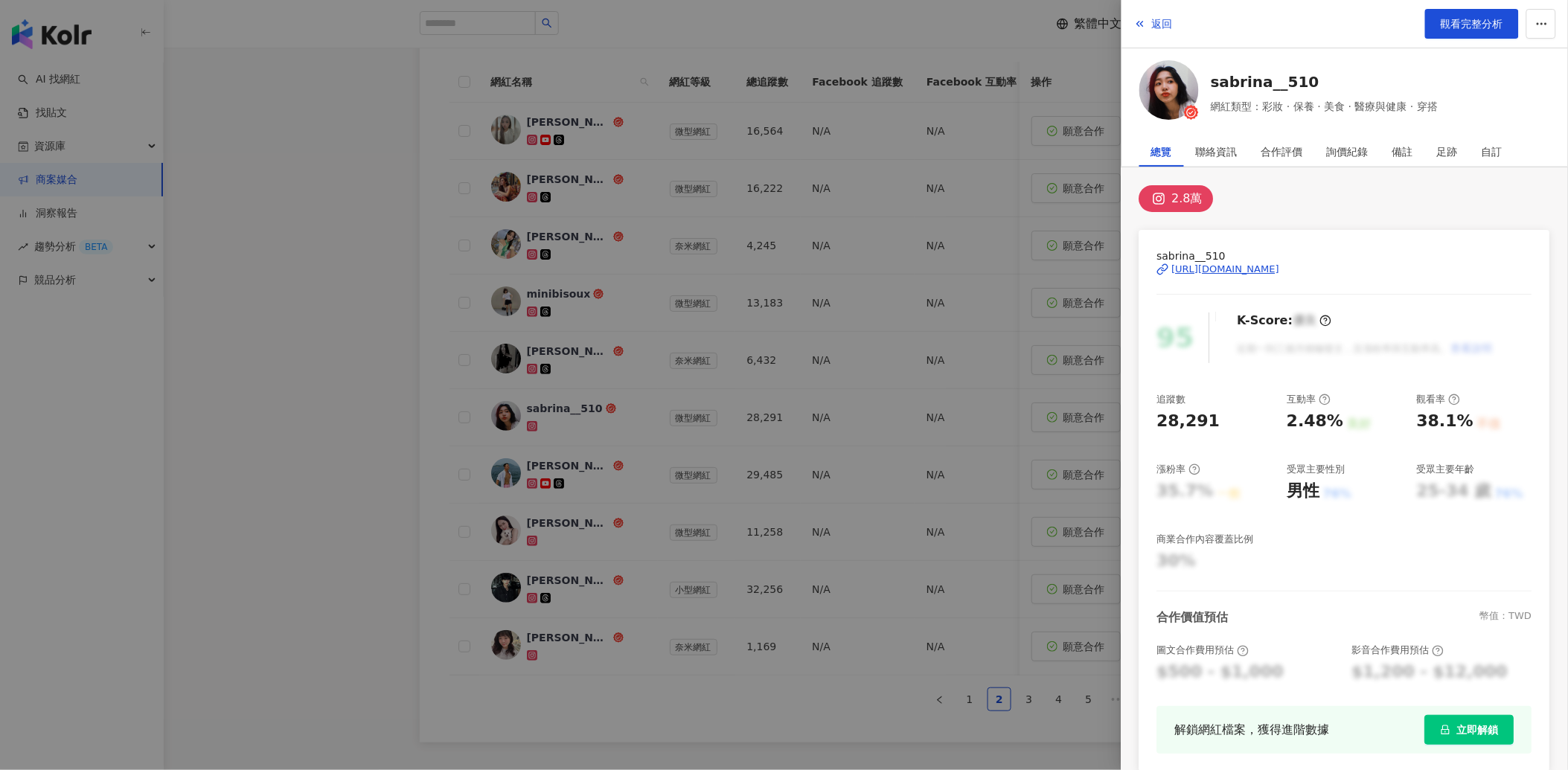
click at [1189, 268] on div "[URL][DOMAIN_NAME]" at bounding box center [1226, 269] width 108 height 14
click at [255, 300] on div at bounding box center [784, 385] width 1568 height 770
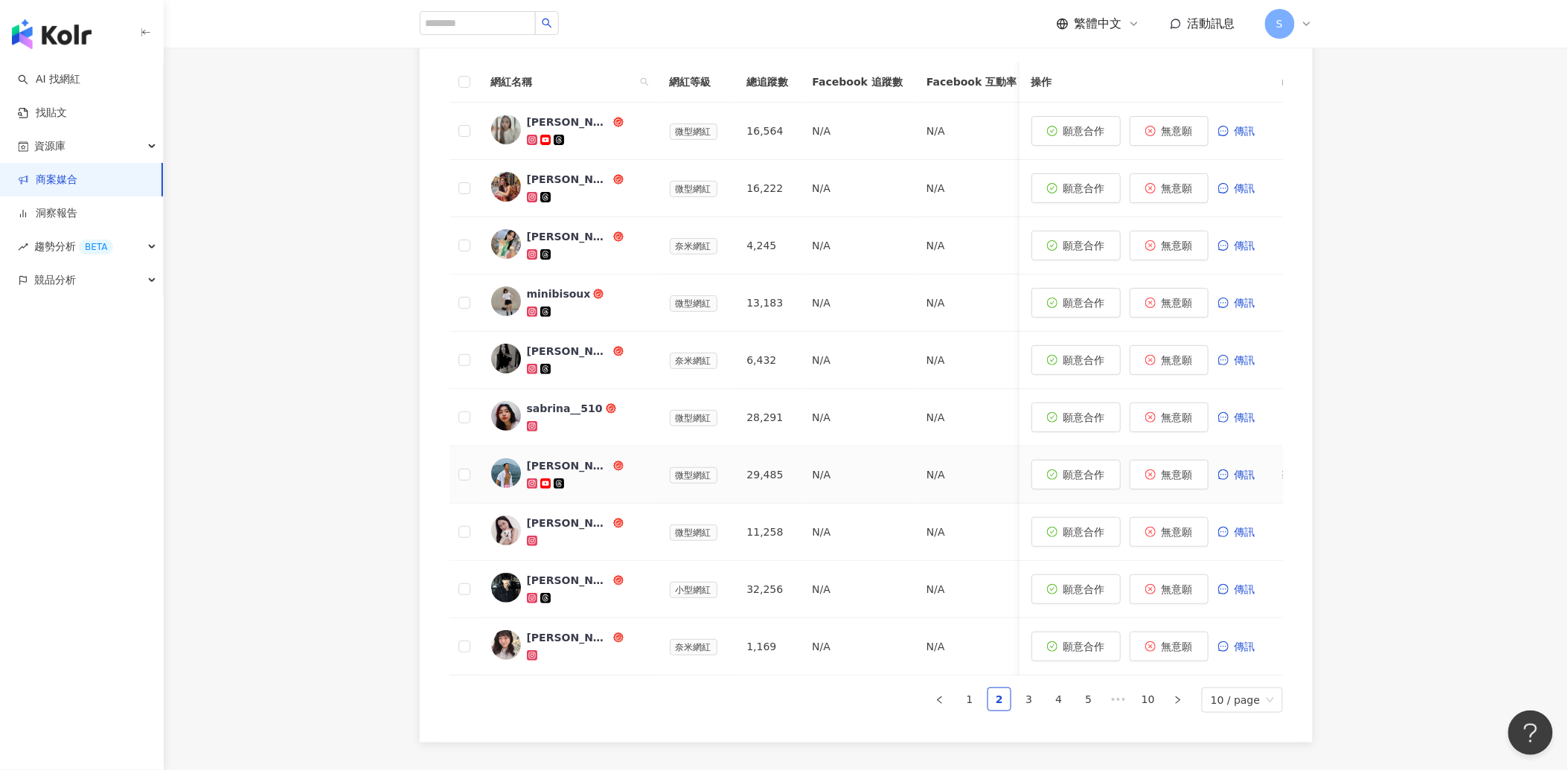
click at [603, 486] on div at bounding box center [587, 483] width 119 height 15
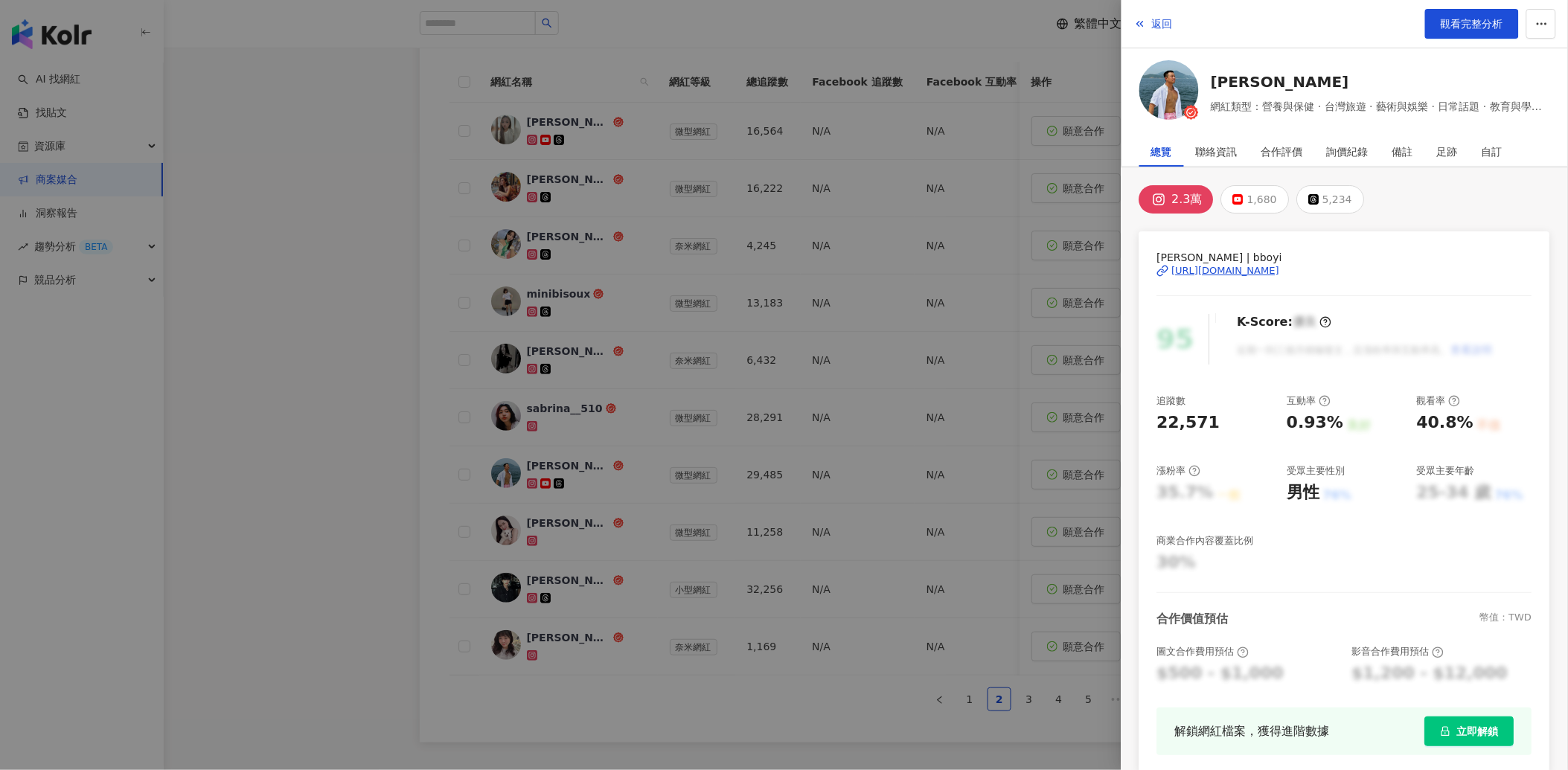
click at [616, 424] on div at bounding box center [784, 385] width 1568 height 770
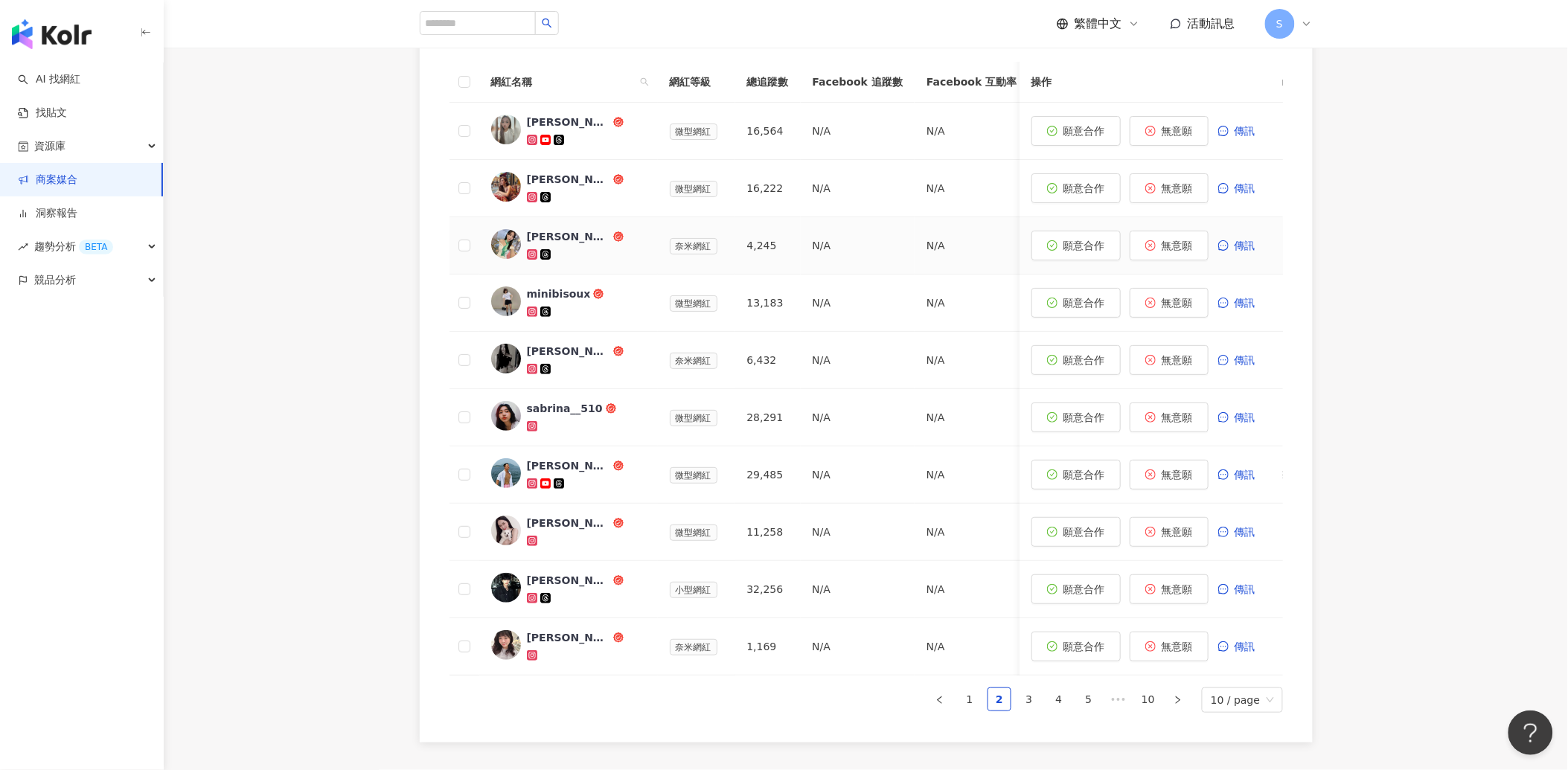
click at [604, 243] on div "[PERSON_NAME]" at bounding box center [587, 245] width 119 height 33
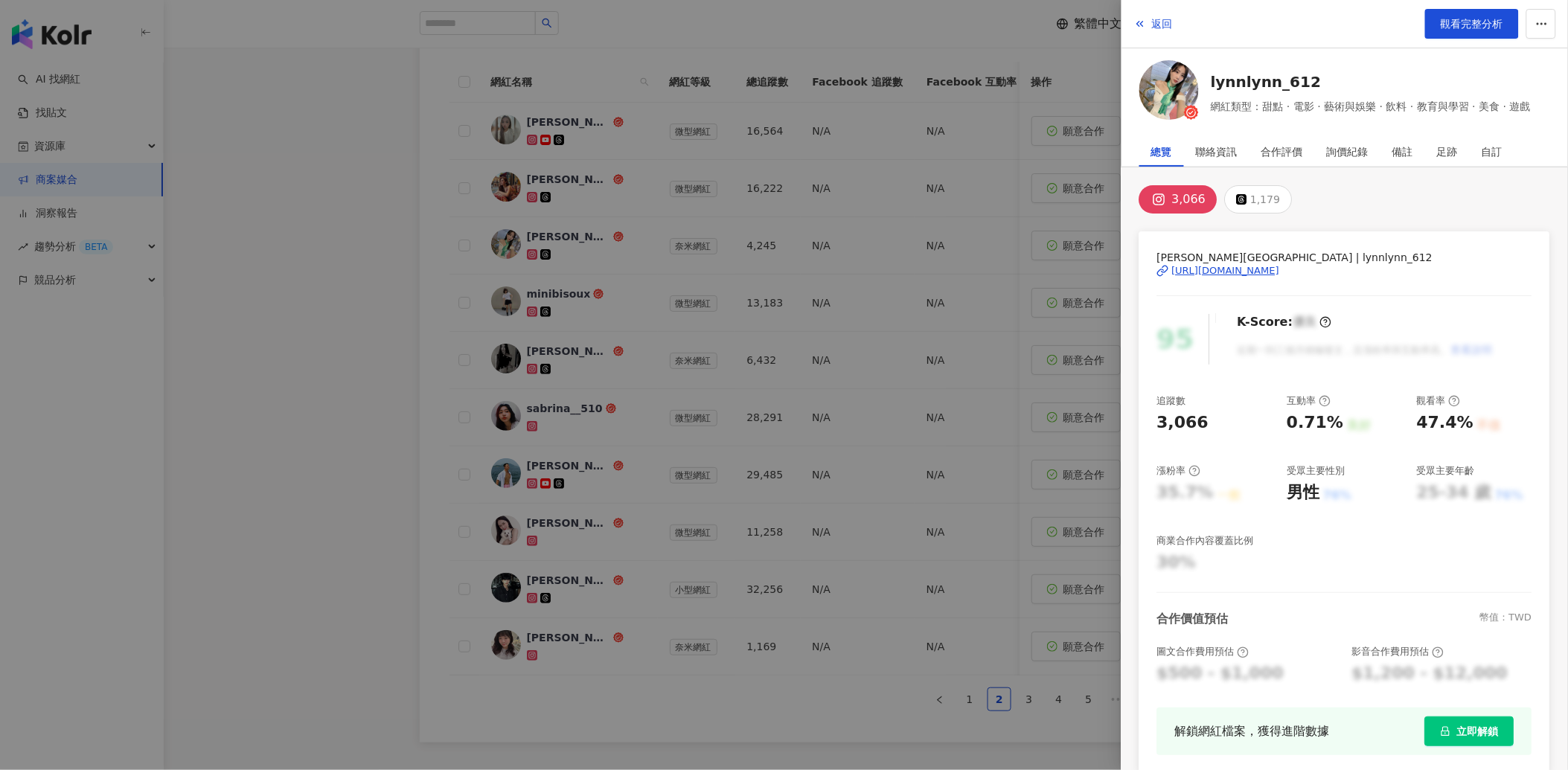
click at [654, 540] on div at bounding box center [784, 385] width 1568 height 770
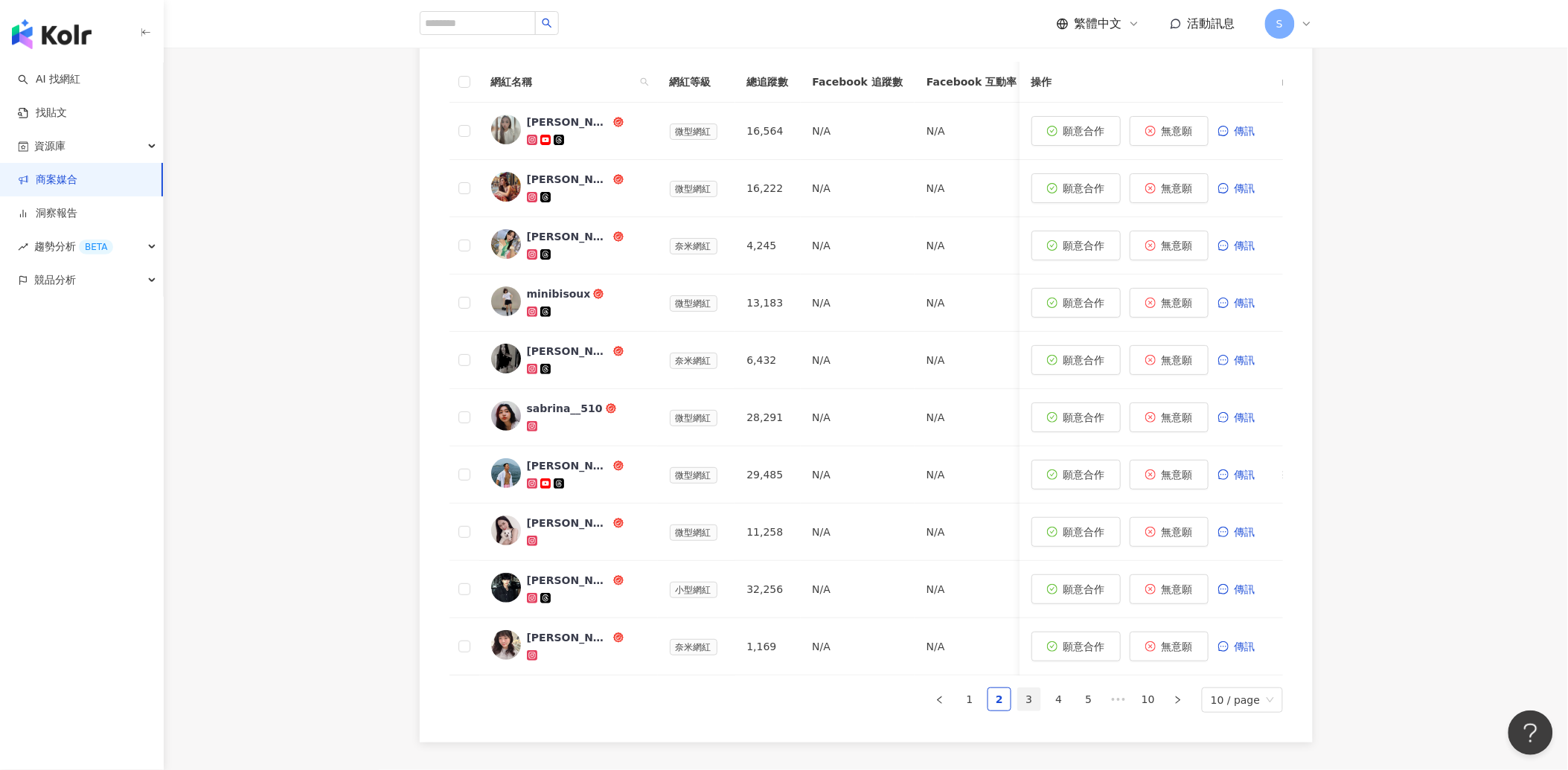
click at [1029, 710] on link "3" at bounding box center [1029, 699] width 22 height 22
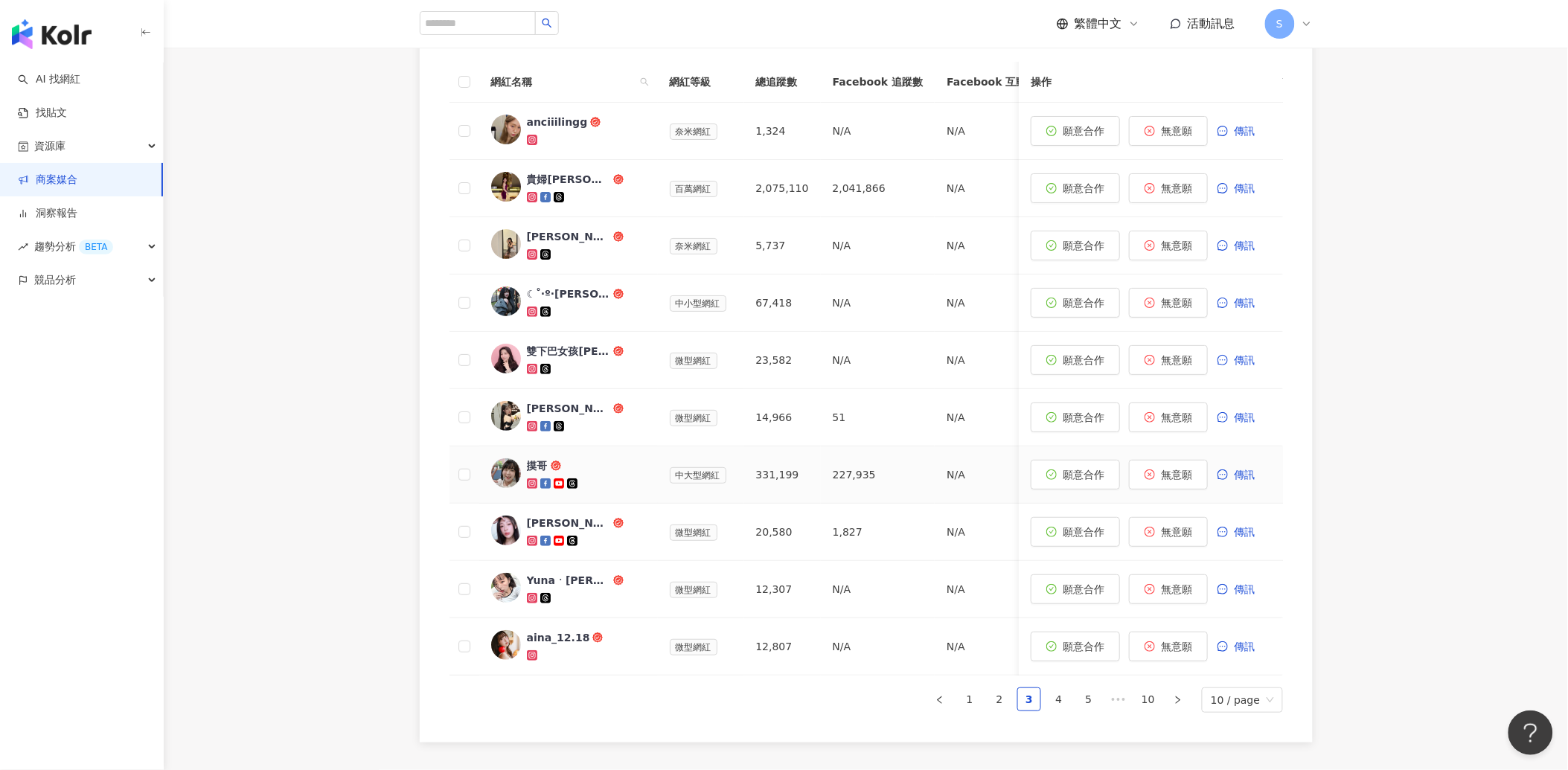
click at [620, 478] on div at bounding box center [587, 483] width 119 height 15
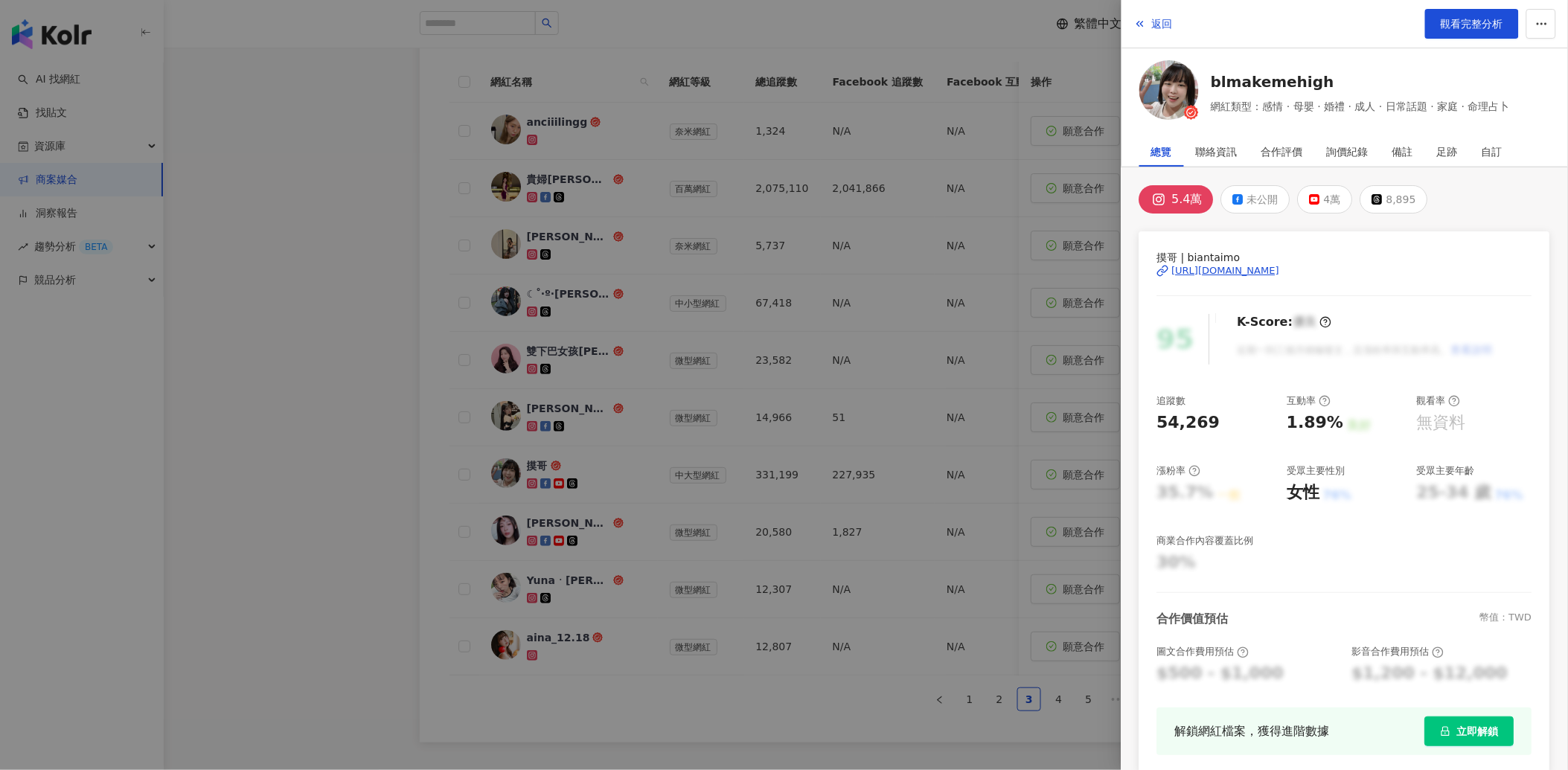
click at [1260, 266] on div "[URL][DOMAIN_NAME]" at bounding box center [1226, 270] width 108 height 14
click at [390, 320] on div at bounding box center [784, 385] width 1568 height 770
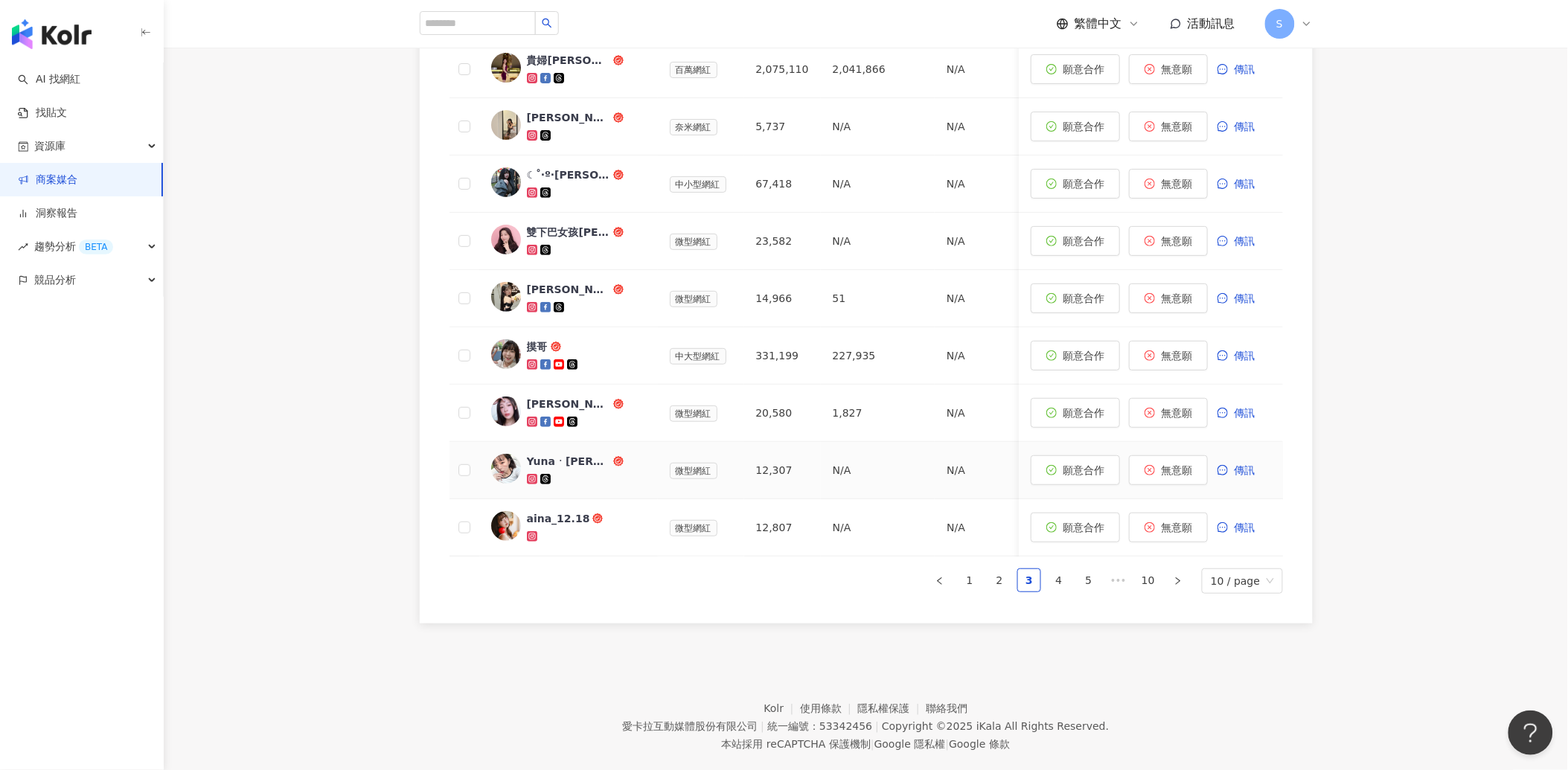
scroll to position [655, 0]
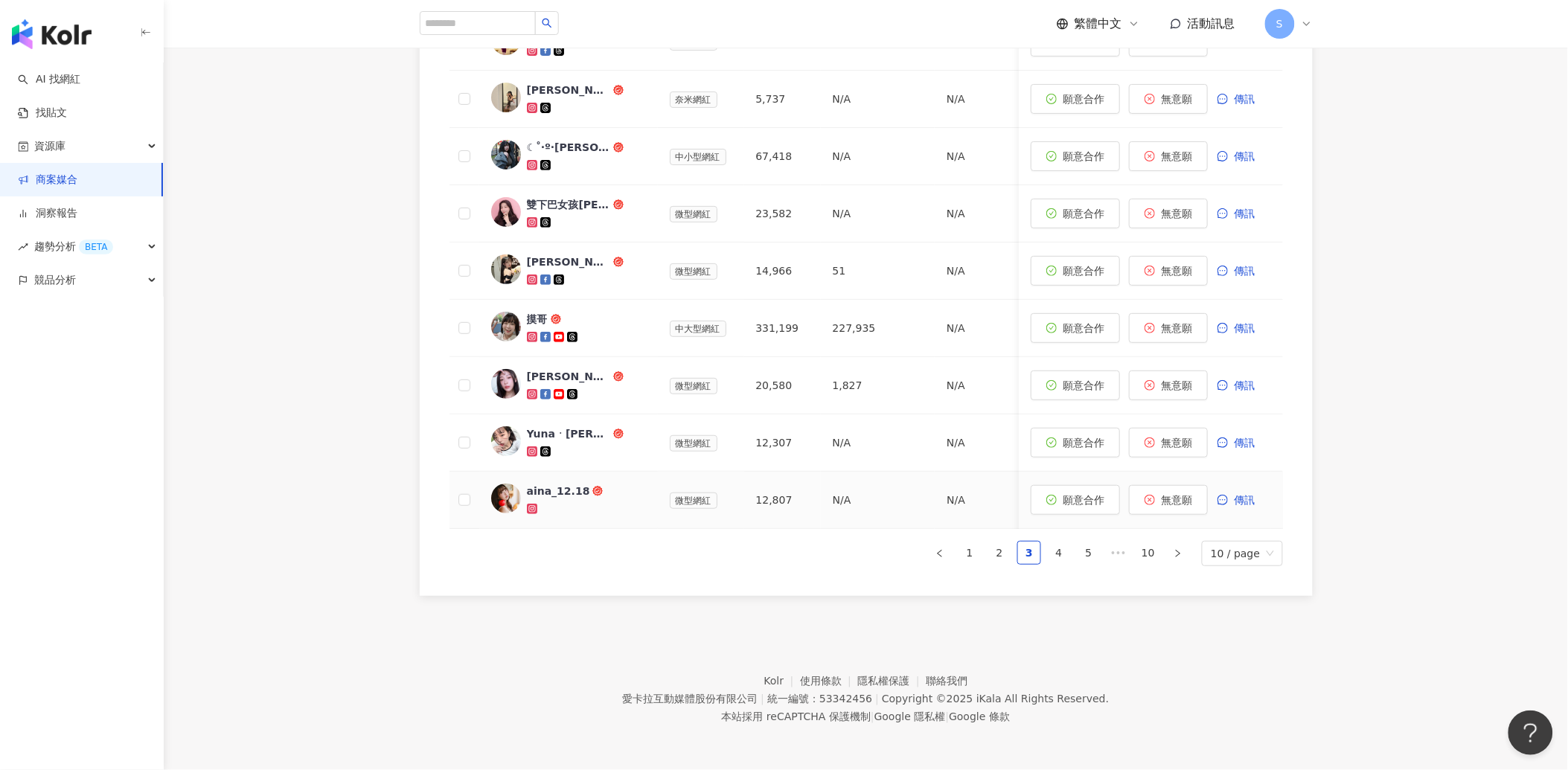
click at [842, 486] on td "N/A" at bounding box center [877, 500] width 114 height 57
click at [529, 504] on icon at bounding box center [532, 509] width 10 height 10
click at [615, 429] on div "Yunaㆍ[PERSON_NAME]" at bounding box center [587, 442] width 119 height 33
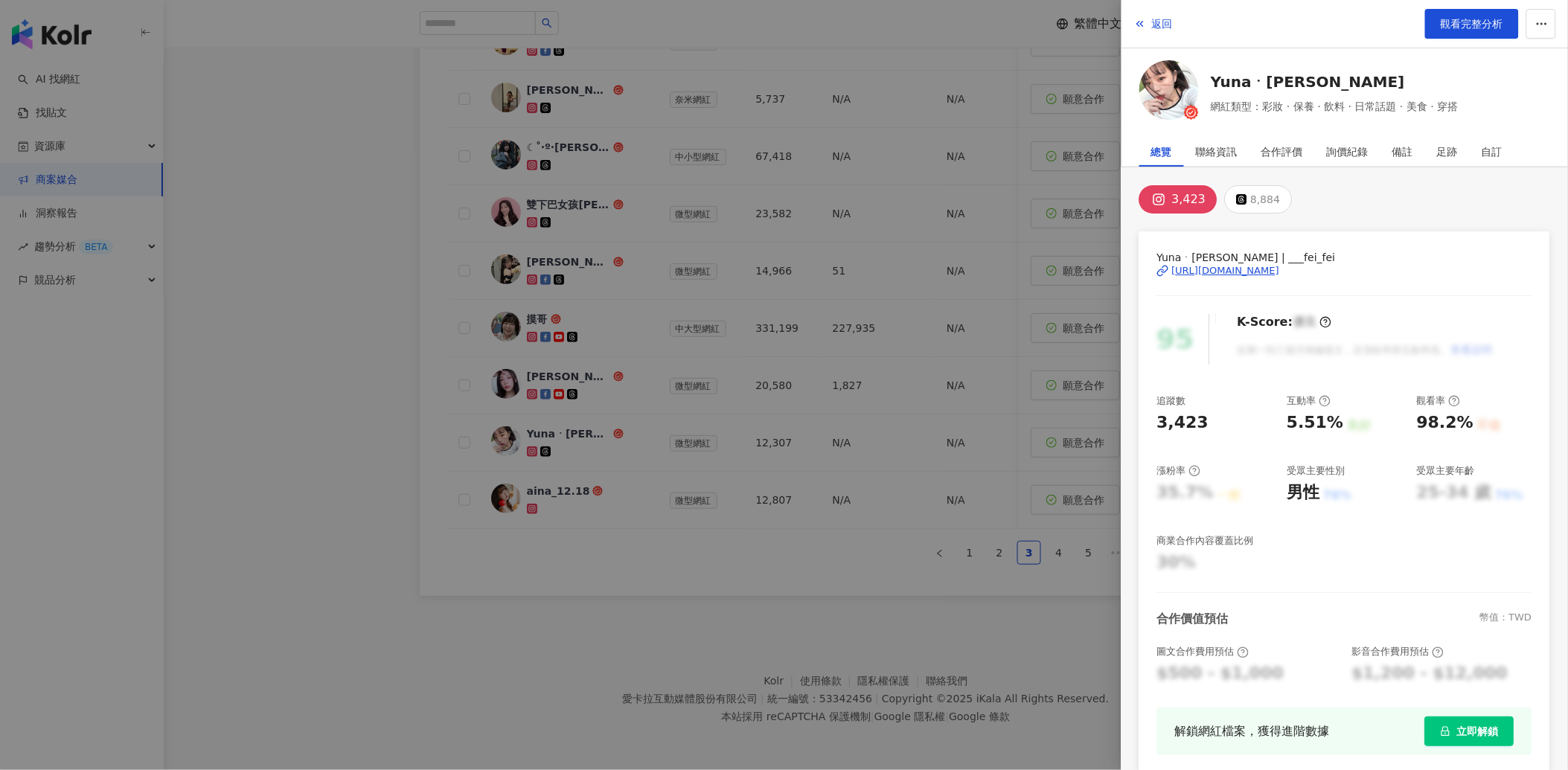
click at [1214, 270] on div "[URL][DOMAIN_NAME]" at bounding box center [1226, 270] width 108 height 14
